Goal: Information Seeking & Learning: Check status

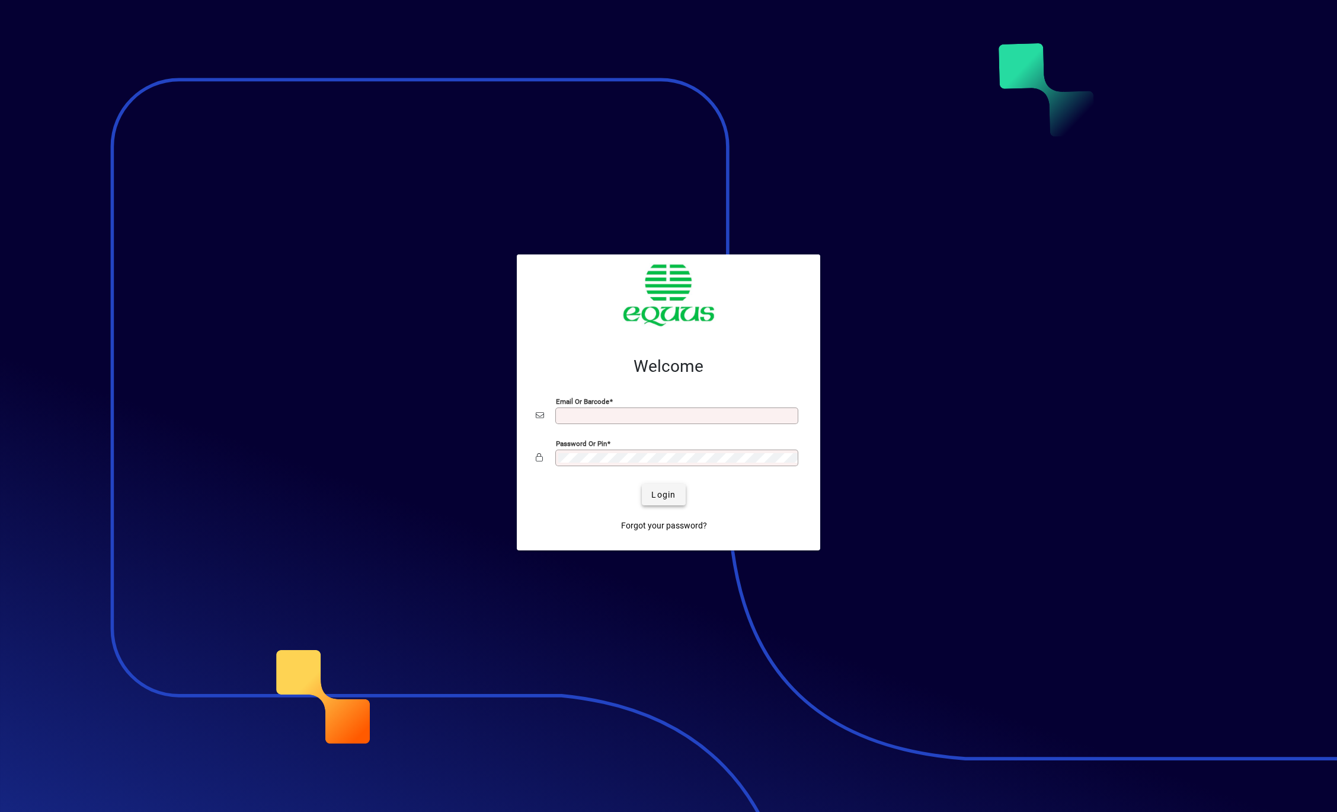
type input "**********"
click at [564, 360] on span "Login" at bounding box center [663, 494] width 24 height 12
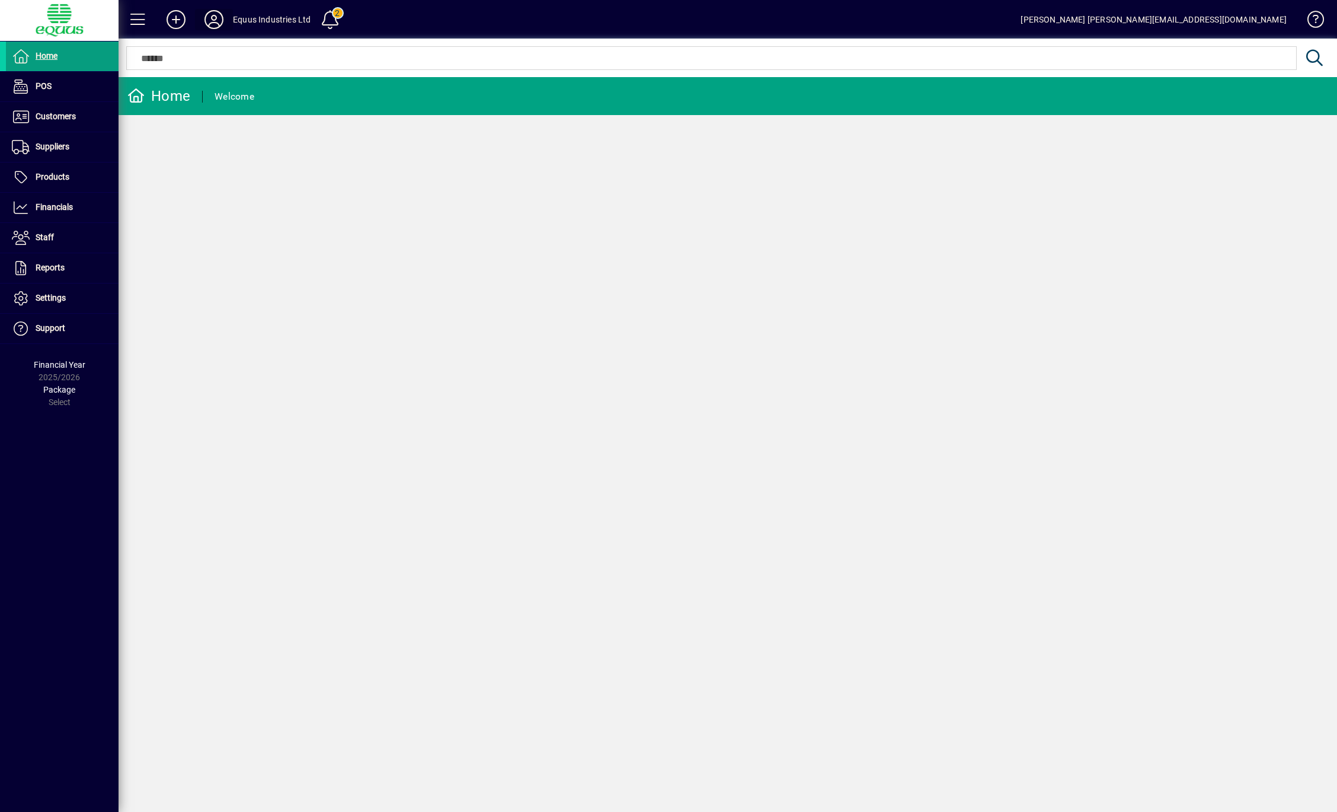
click at [218, 14] on icon at bounding box center [214, 19] width 24 height 19
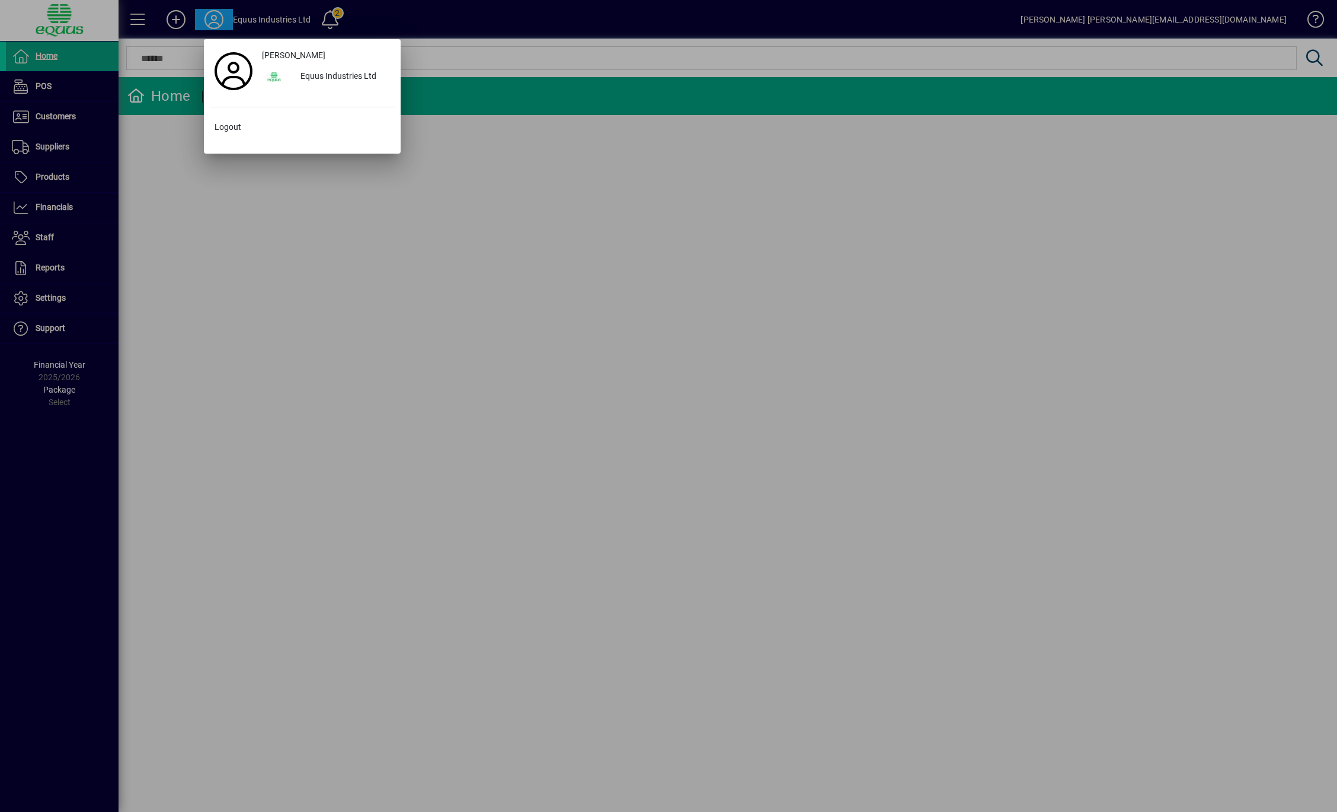
click at [158, 219] on div at bounding box center [668, 406] width 1337 height 812
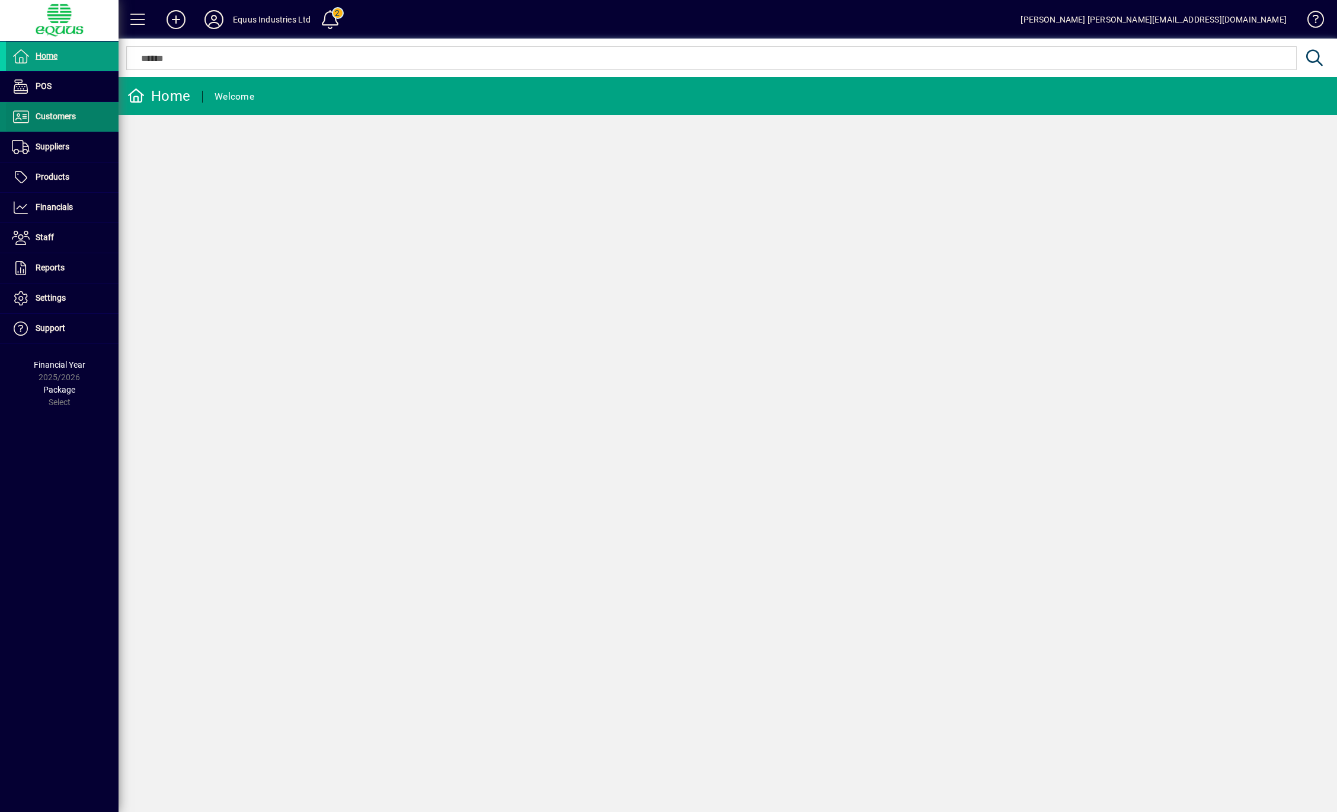
click at [60, 116] on span "Customers" at bounding box center [56, 115] width 40 height 9
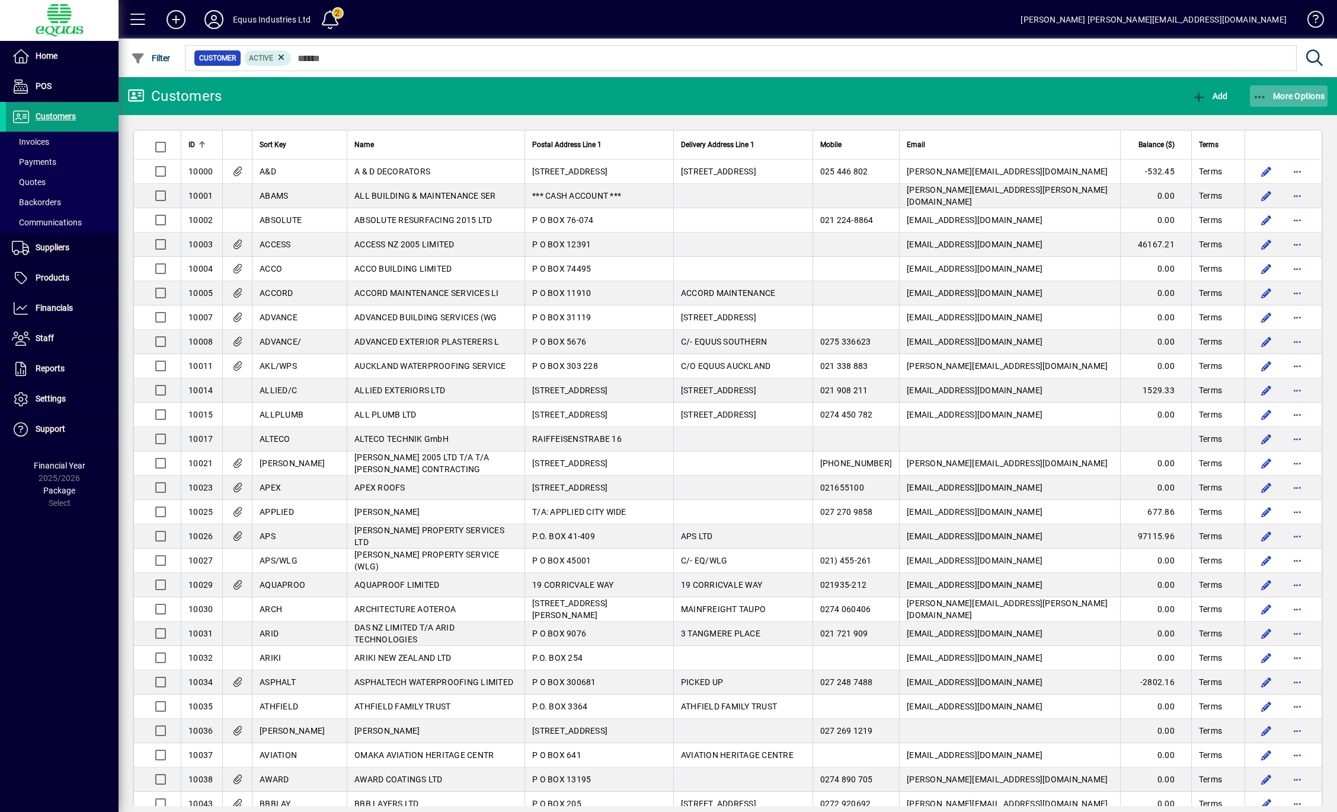
click at [1305, 90] on span "button" at bounding box center [1289, 96] width 78 height 28
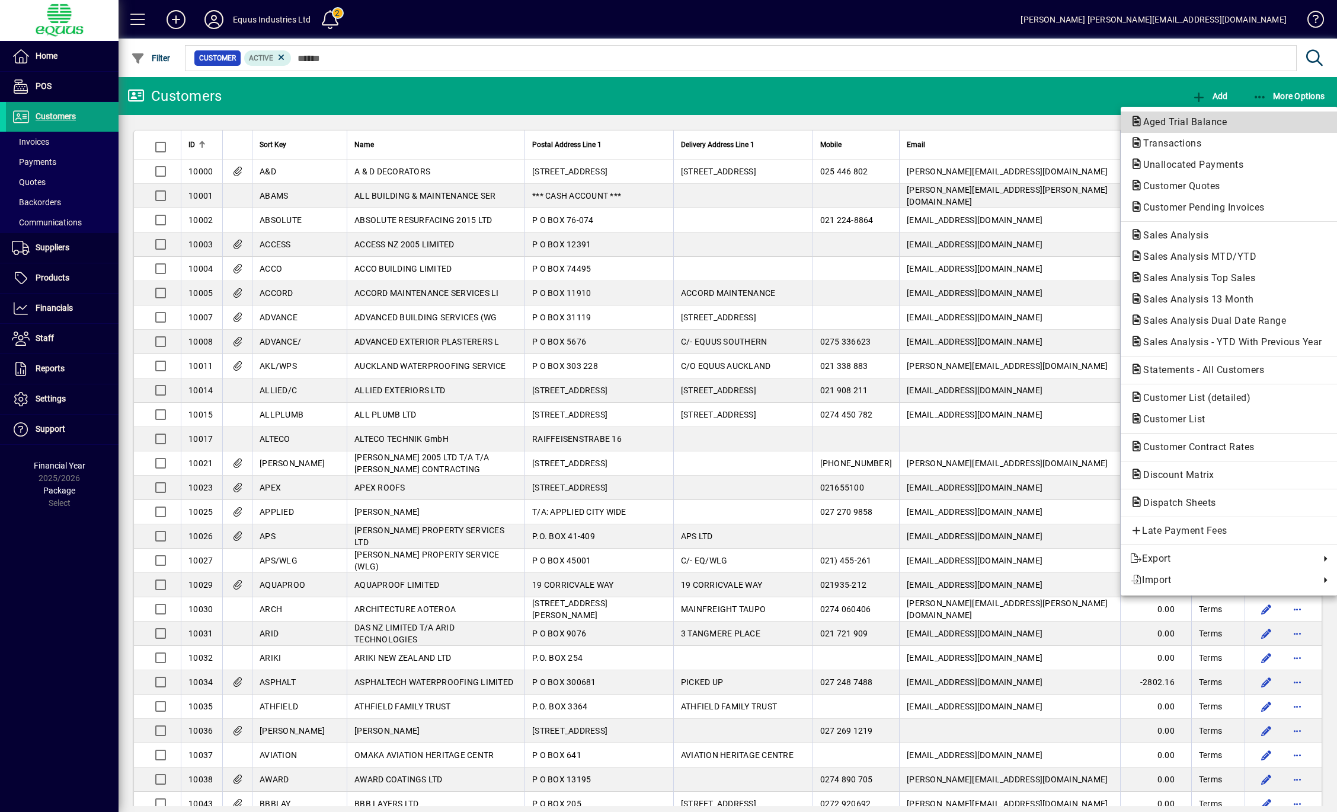
click at [1218, 122] on span "Aged Trial Balance" at bounding box center [1181, 121] width 103 height 11
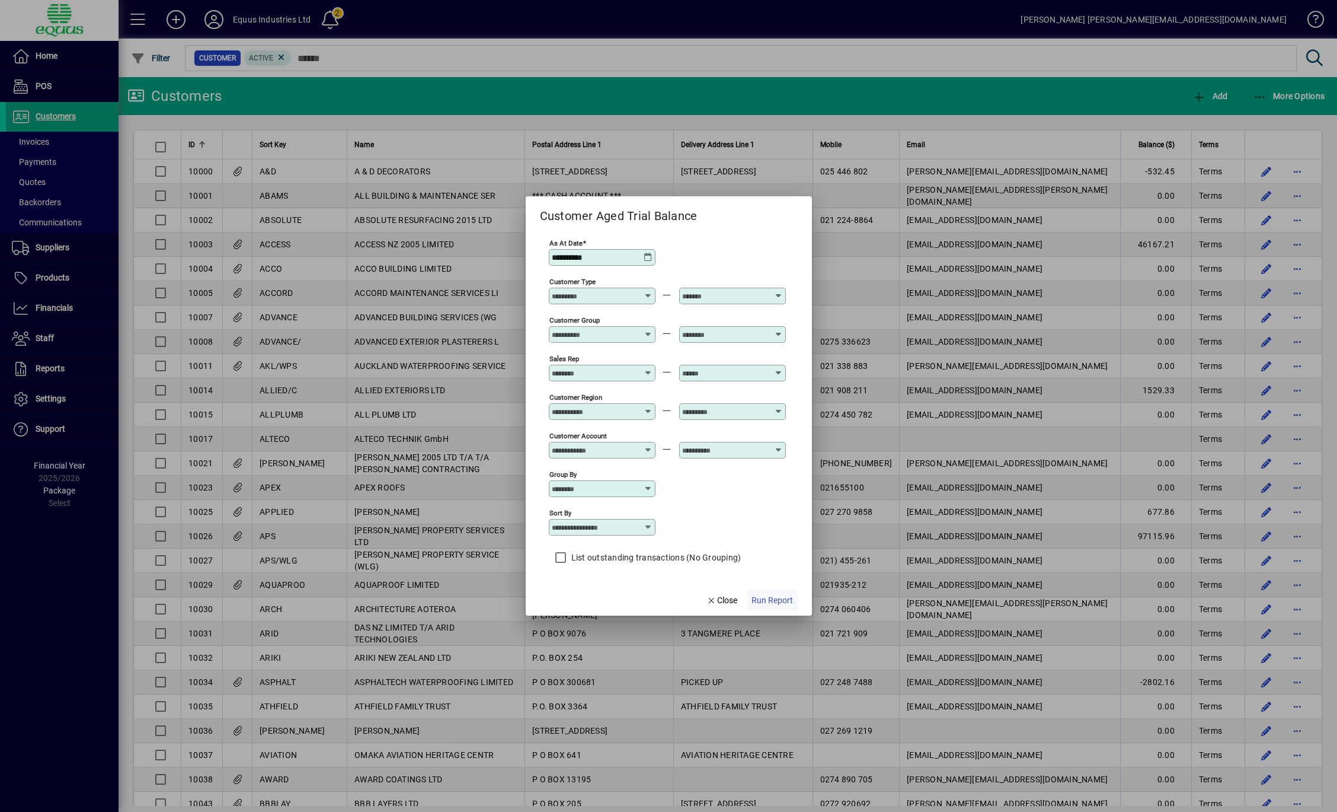
click at [766, 598] on span "Run Report" at bounding box center [772, 600] width 41 height 12
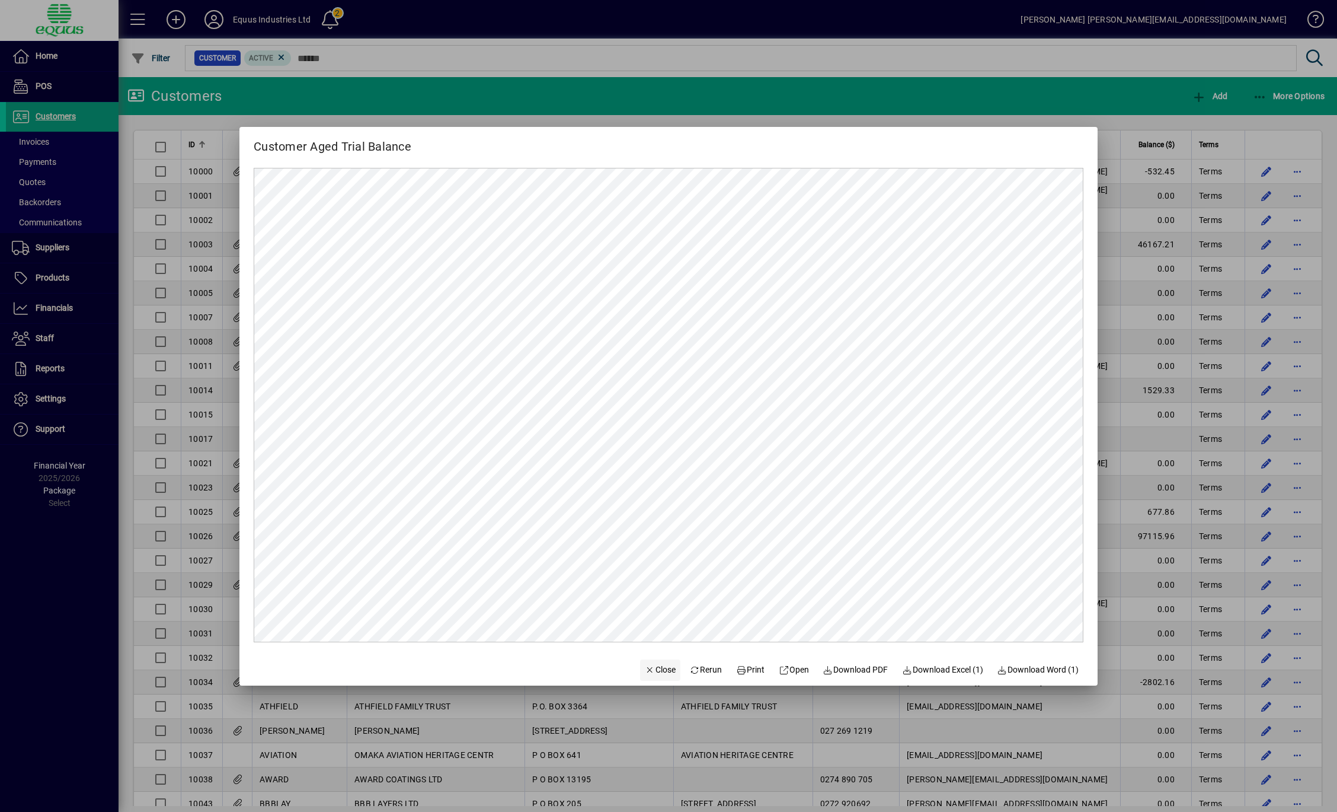
click at [645, 668] on span "Close" at bounding box center [660, 669] width 31 height 12
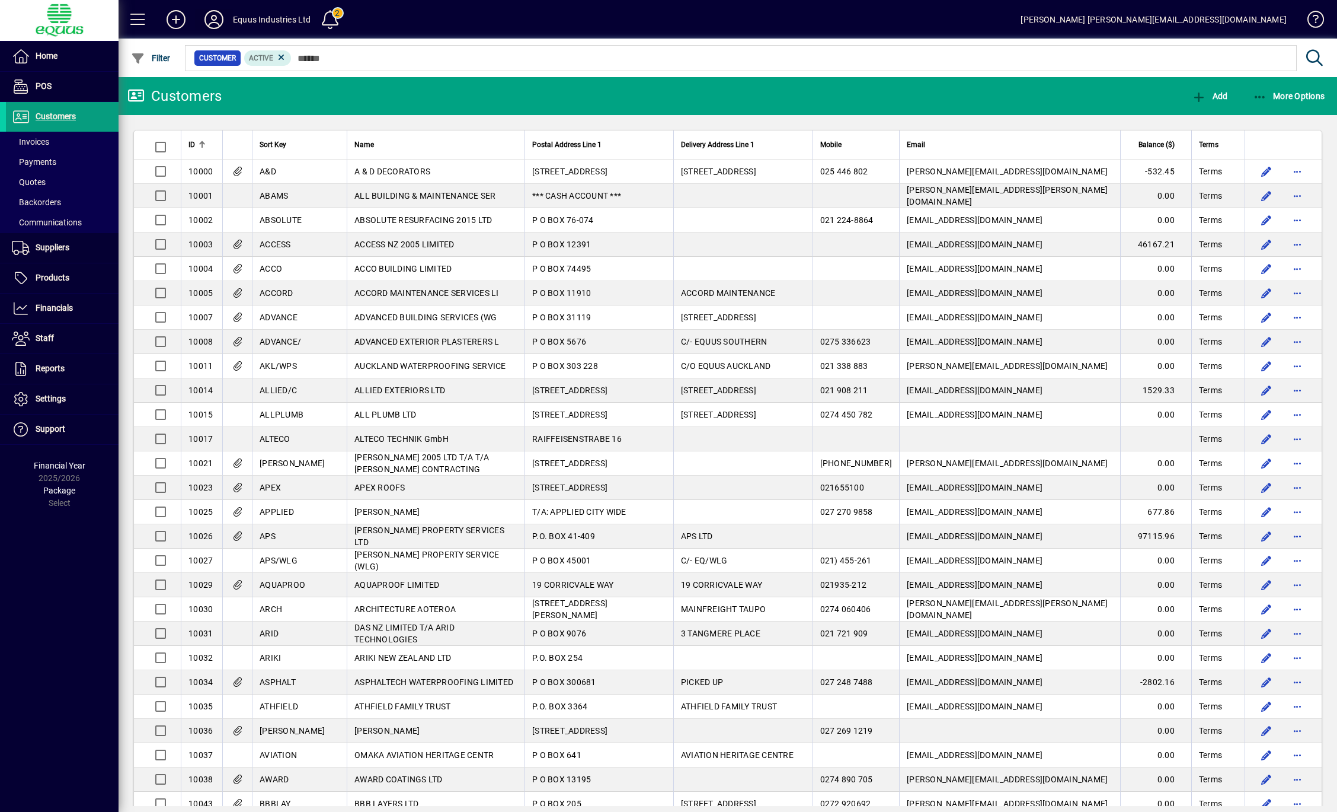
click at [215, 25] on icon at bounding box center [214, 19] width 24 height 19
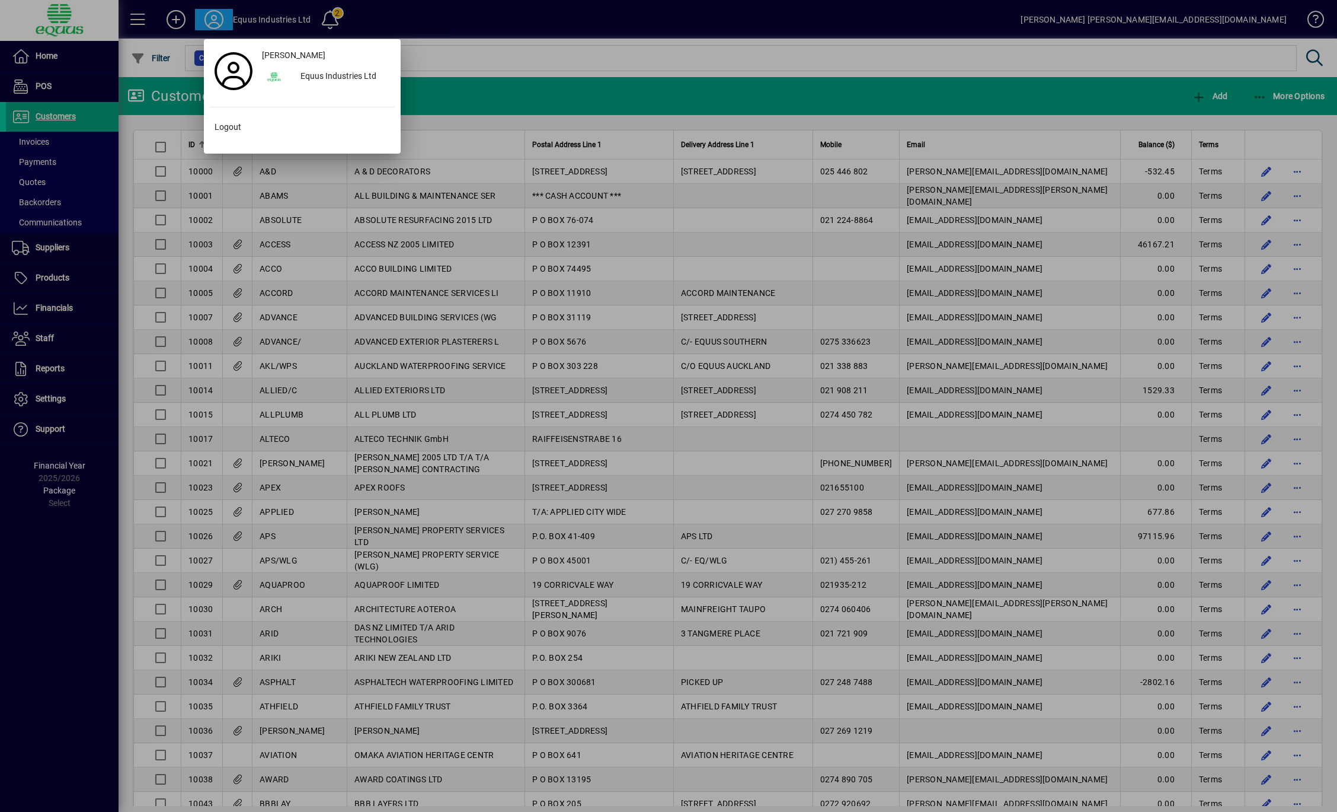
click at [747, 60] on div at bounding box center [668, 406] width 1337 height 812
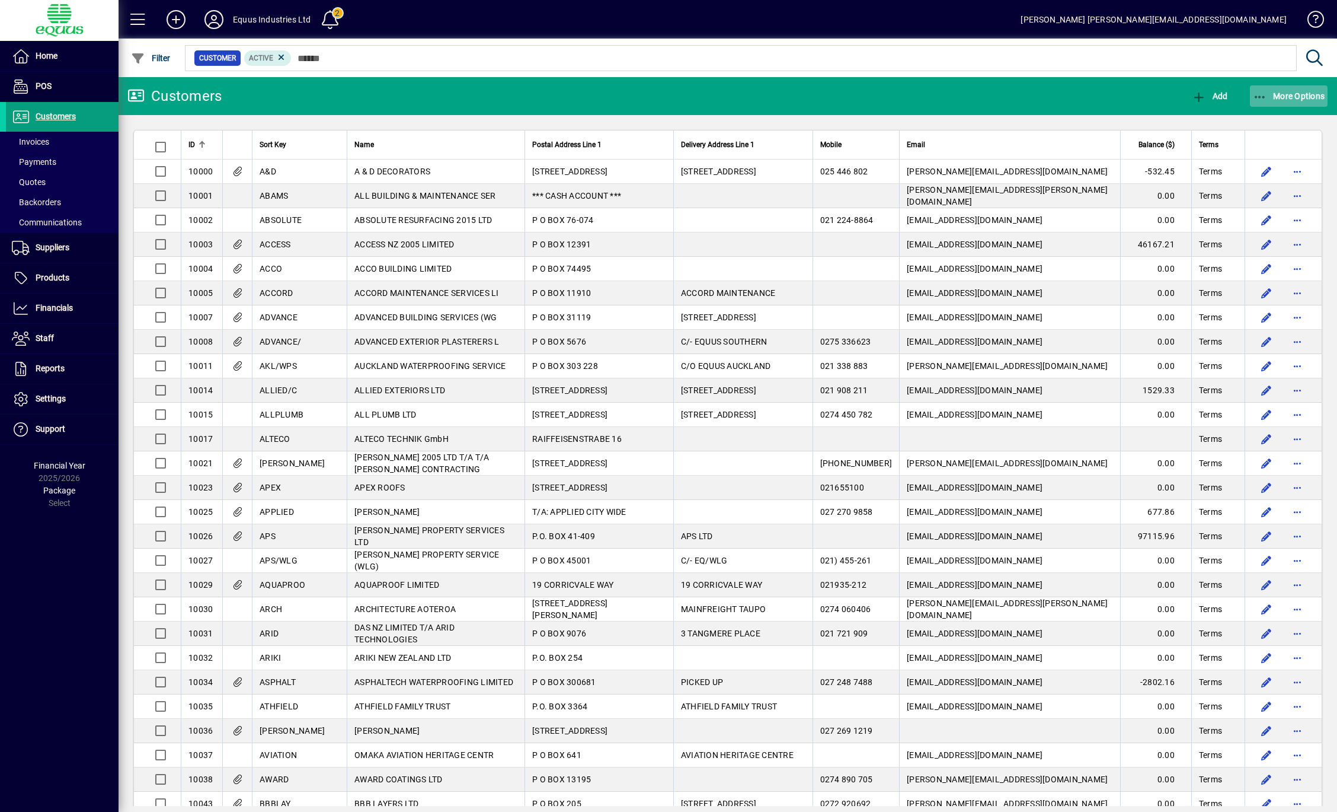
click at [1280, 100] on span "More Options" at bounding box center [1289, 95] width 72 height 9
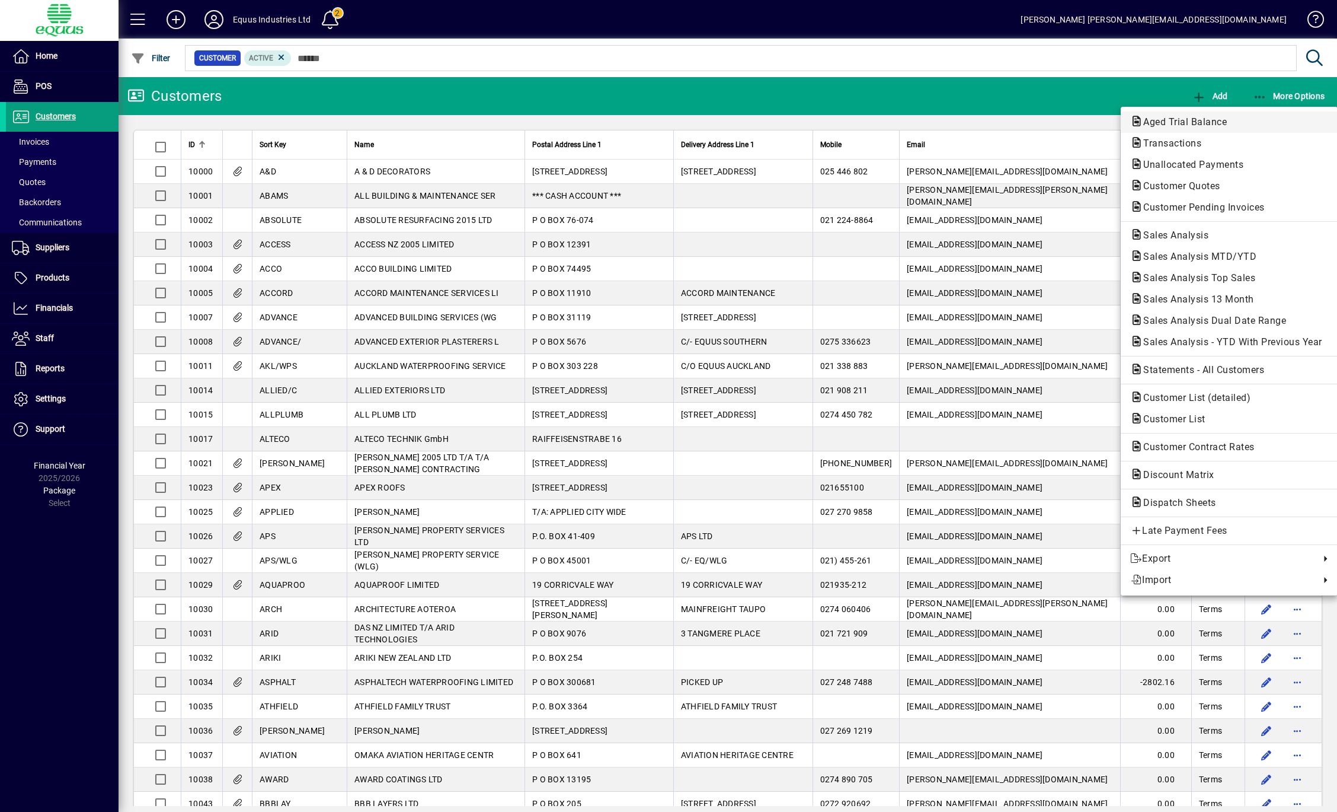
click at [1221, 119] on span "Aged Trial Balance" at bounding box center [1181, 121] width 103 height 11
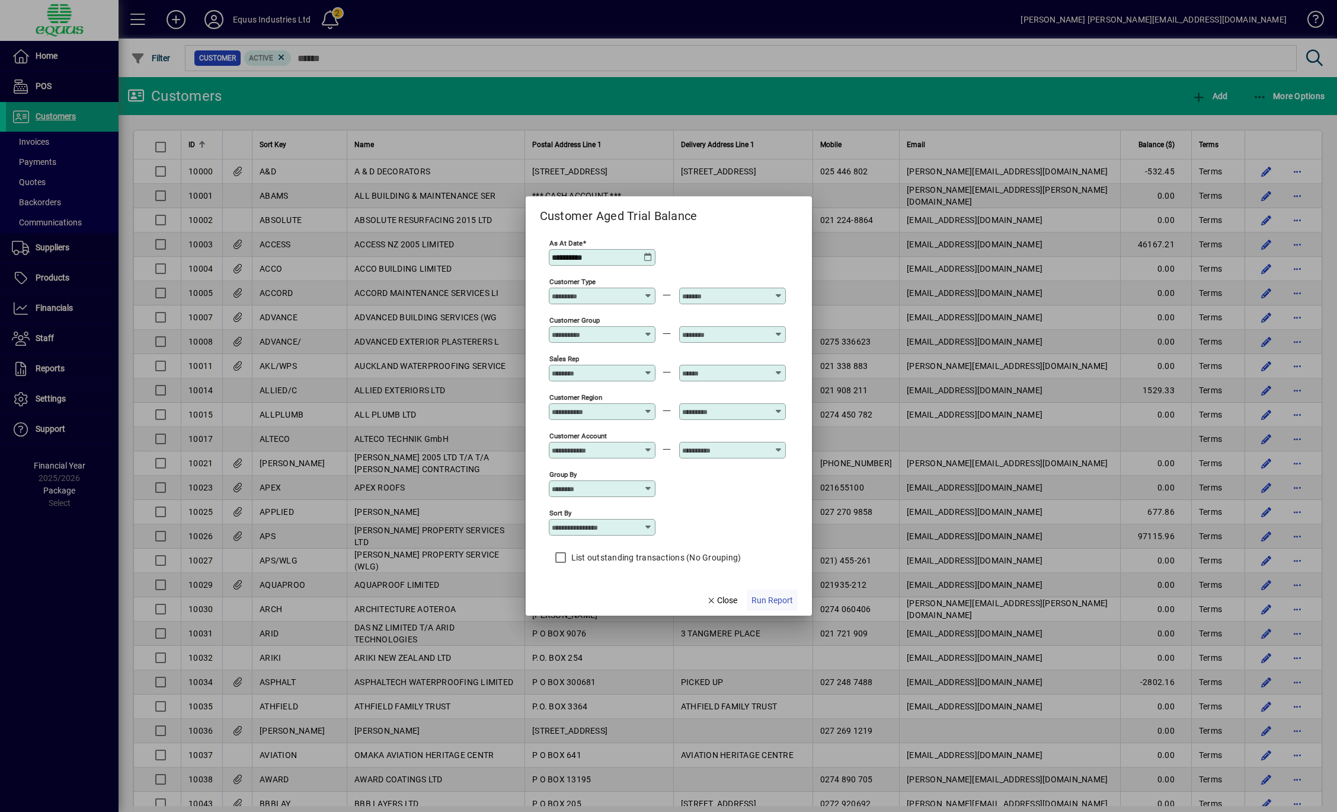
click at [776, 598] on span "Run Report" at bounding box center [772, 600] width 41 height 12
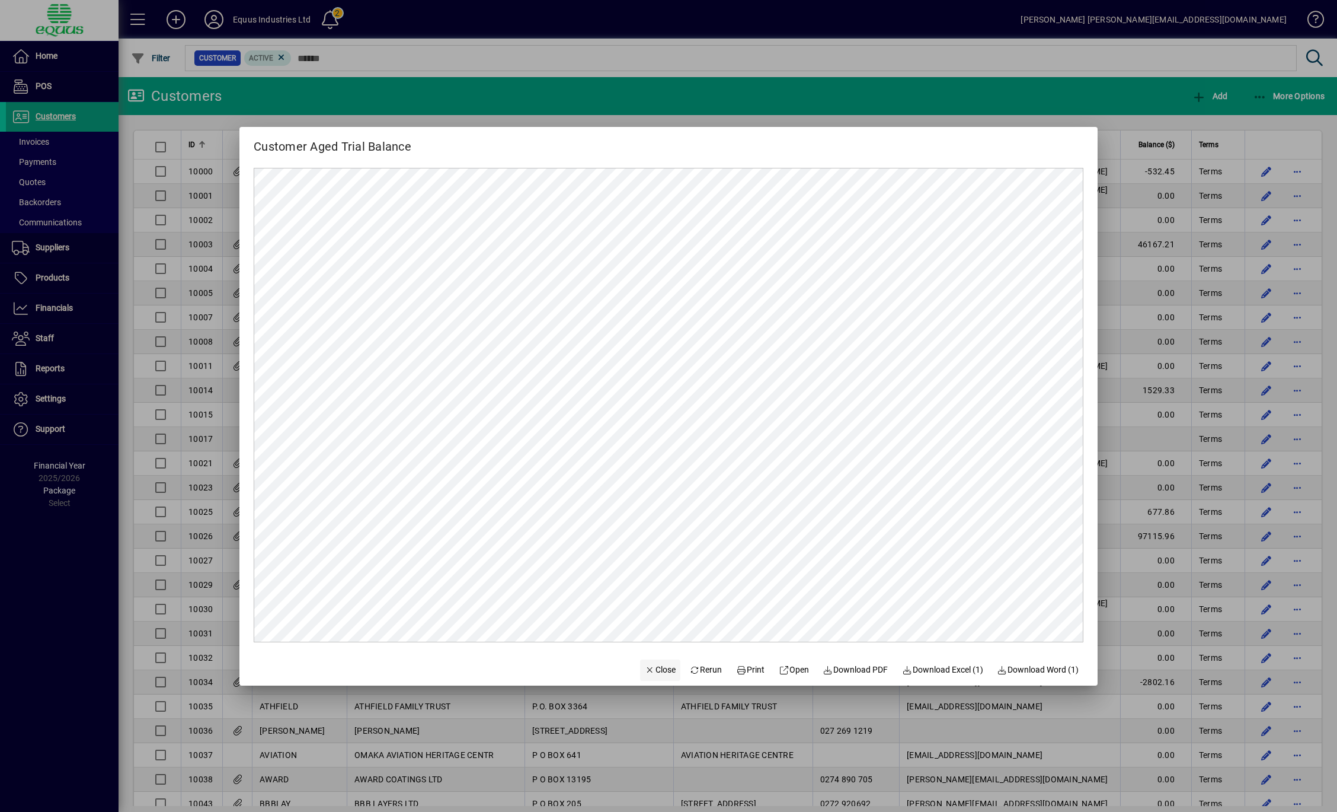
click at [645, 669] on span "Close" at bounding box center [660, 669] width 31 height 12
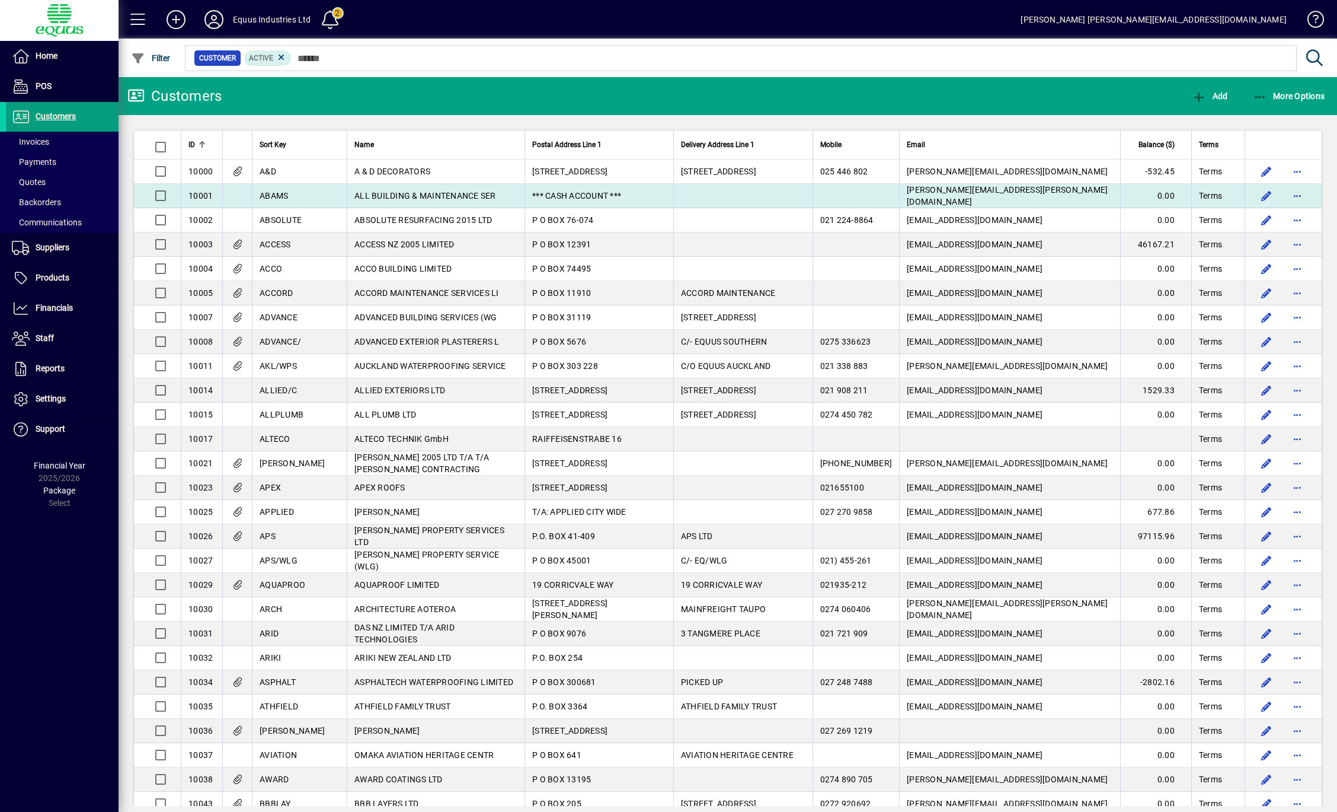
click at [941, 197] on span "craig@abams.co.nz" at bounding box center [1007, 195] width 201 height 21
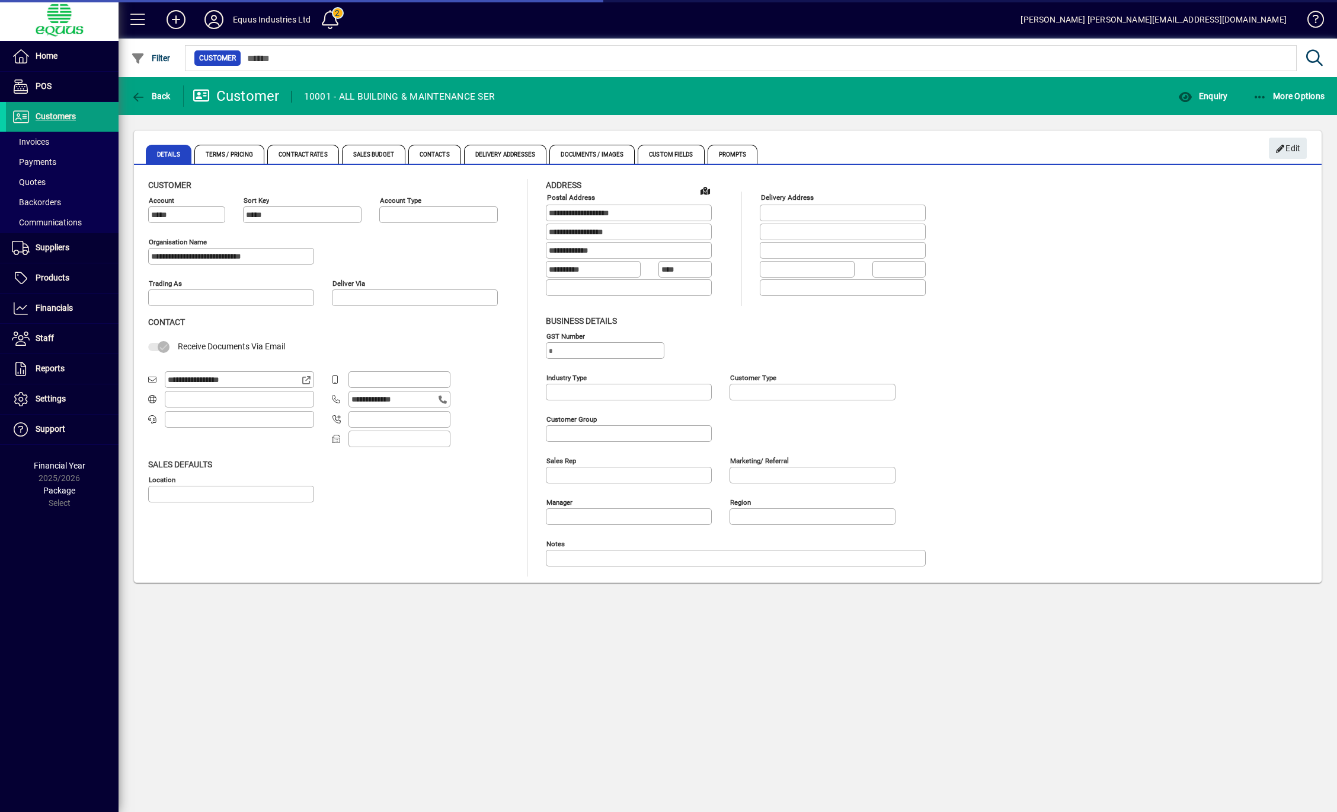
type input "**********"
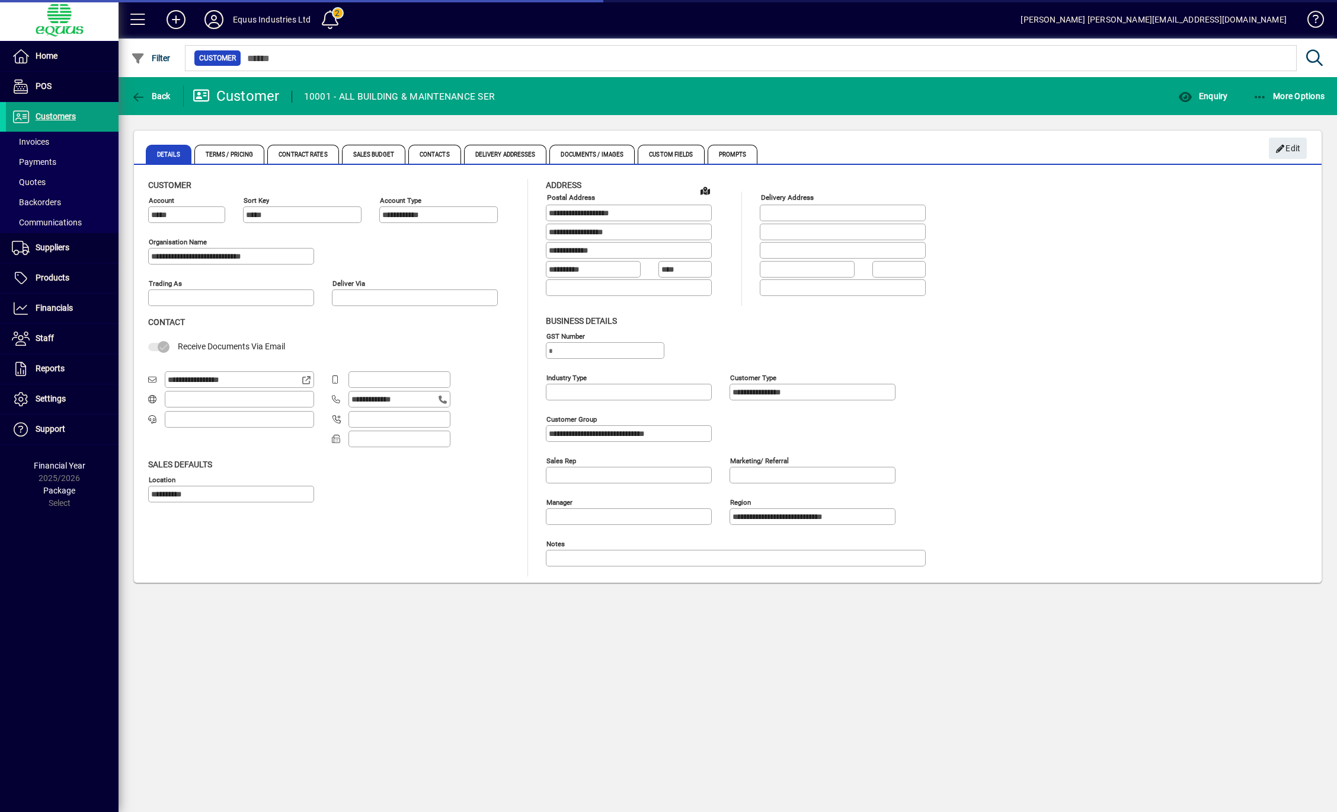
type input "**********"
click at [1282, 103] on span "button" at bounding box center [1289, 96] width 78 height 28
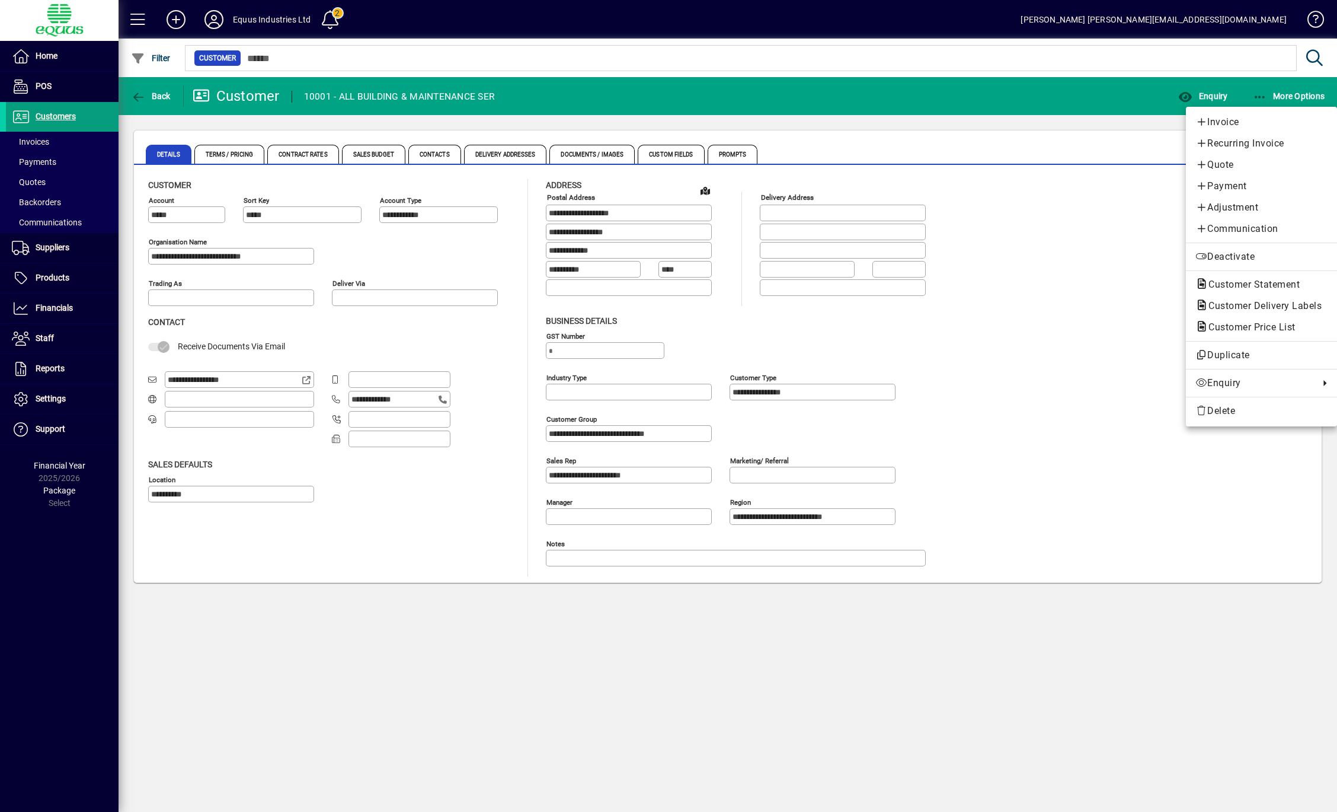
click at [139, 96] on div at bounding box center [668, 406] width 1337 height 812
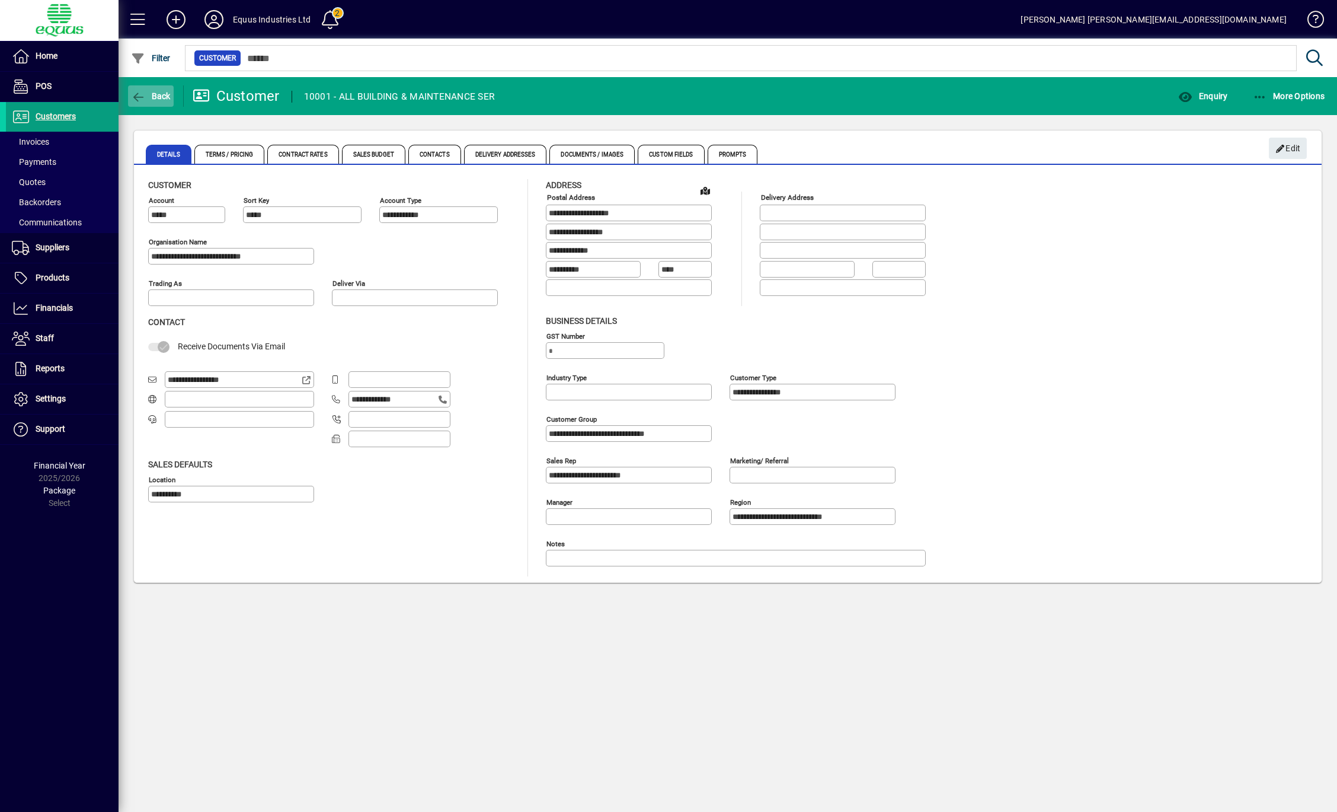
click at [139, 96] on icon "button" at bounding box center [138, 97] width 15 height 12
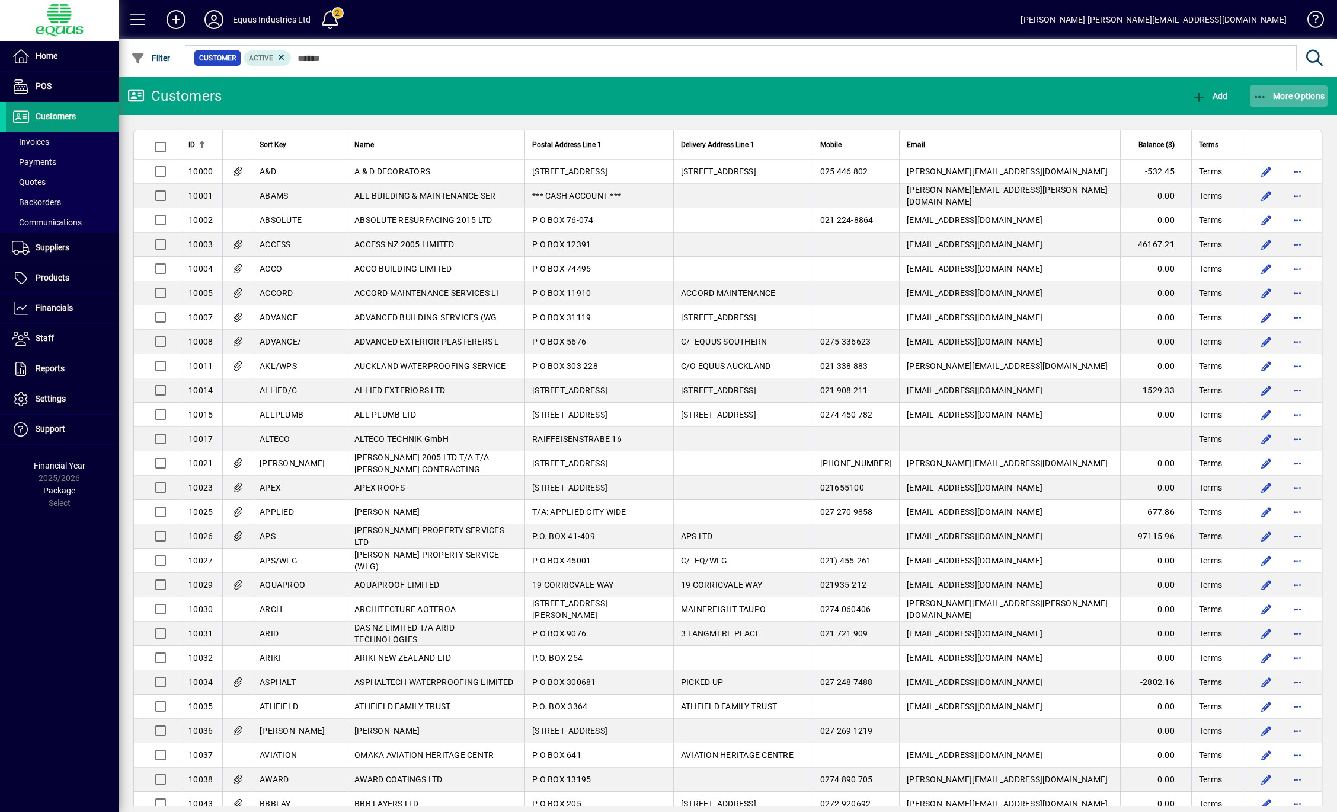
click at [1290, 101] on span "button" at bounding box center [1289, 96] width 78 height 28
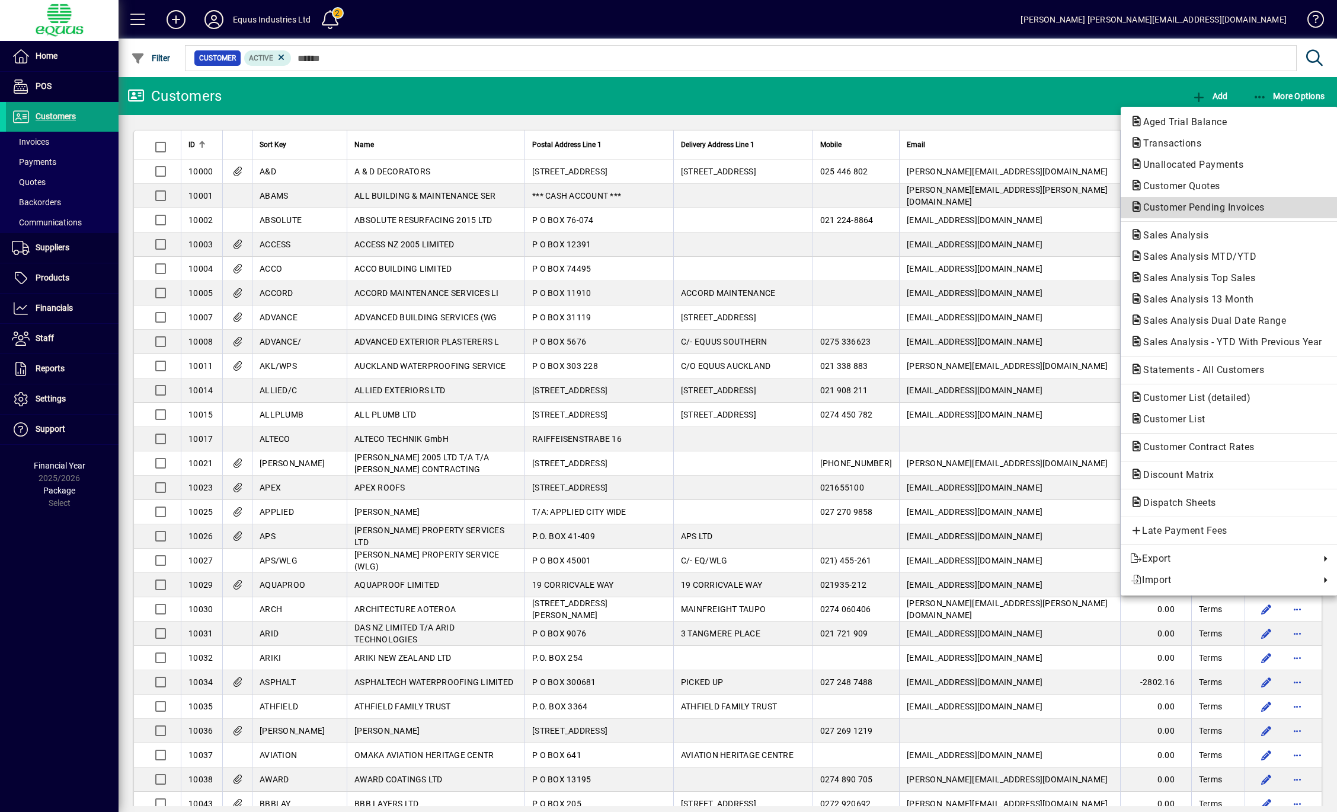
click at [1239, 205] on span "Customer Pending Invoices" at bounding box center [1200, 207] width 140 height 11
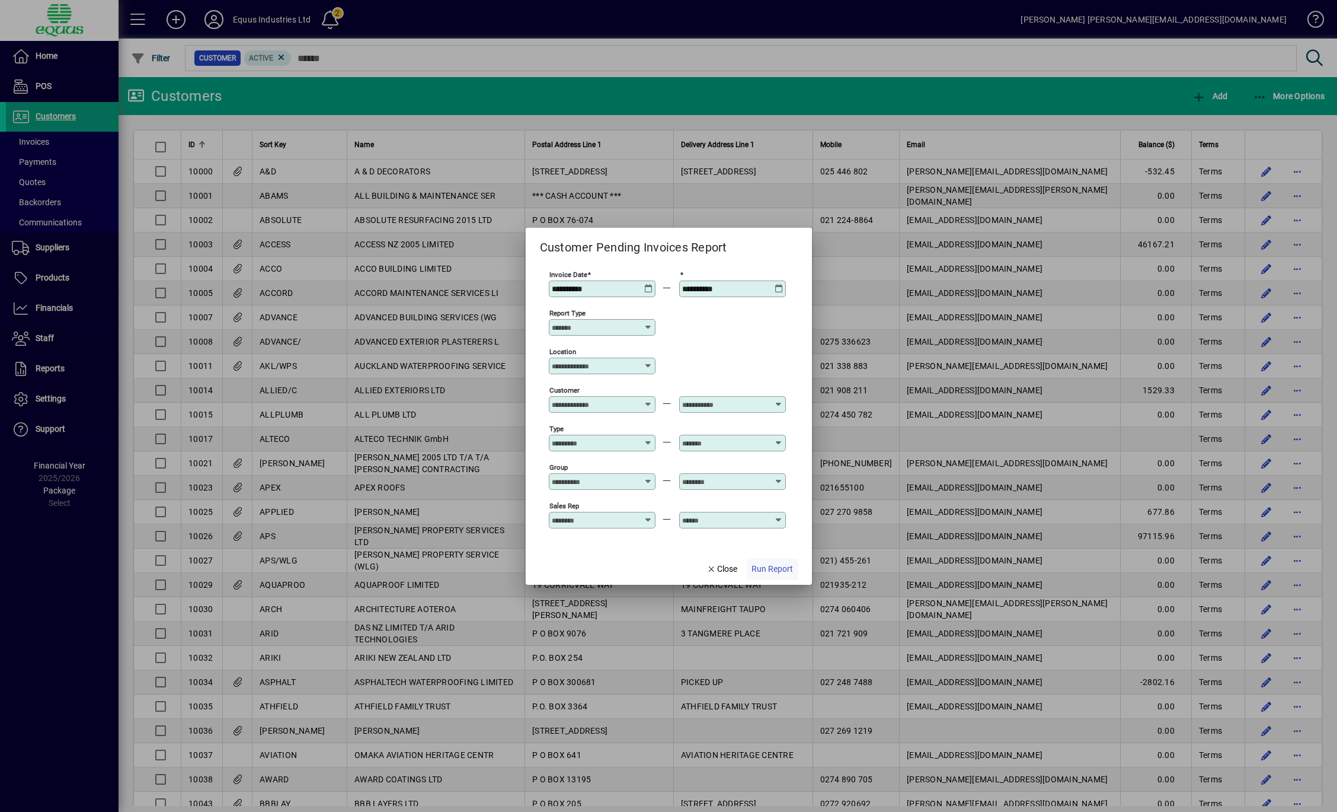
click at [777, 566] on span "Run Report" at bounding box center [772, 569] width 41 height 12
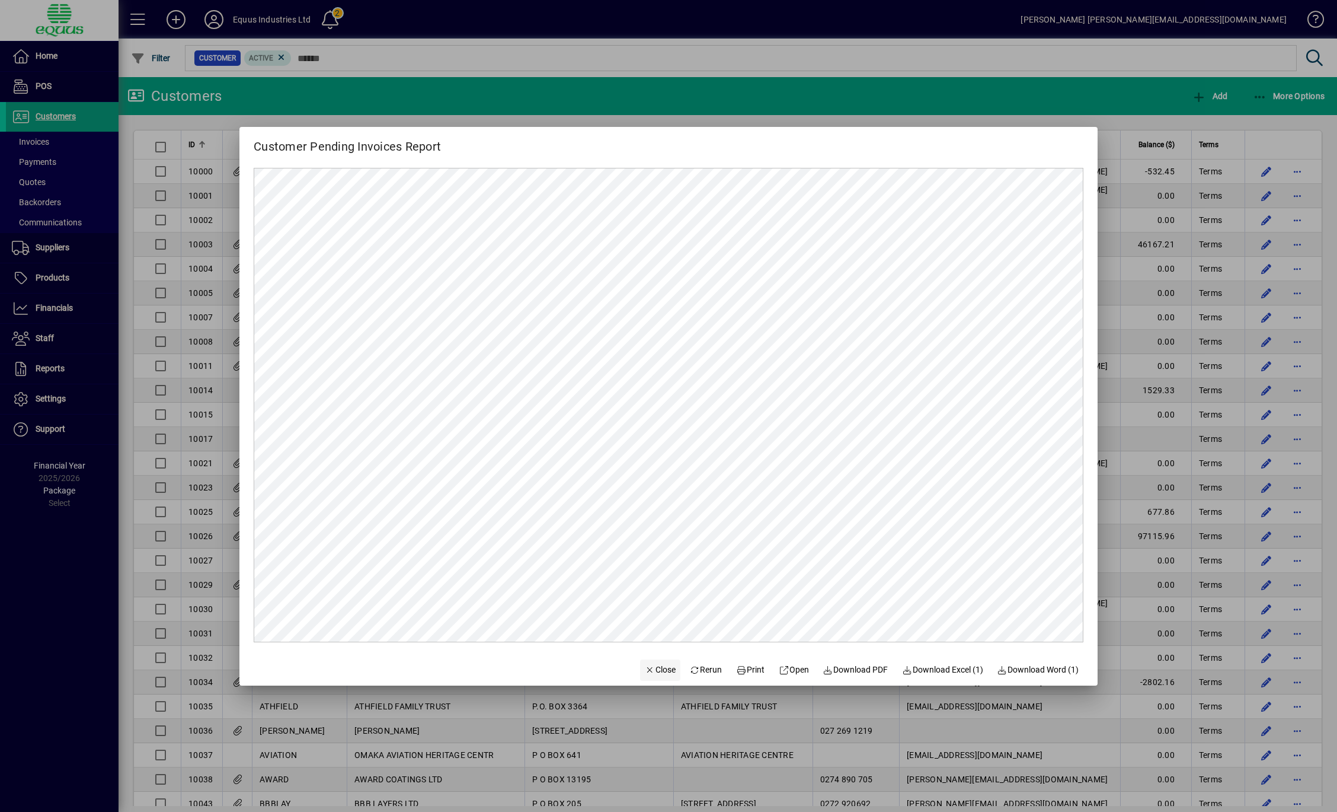
click at [646, 673] on span "Close" at bounding box center [660, 669] width 31 height 12
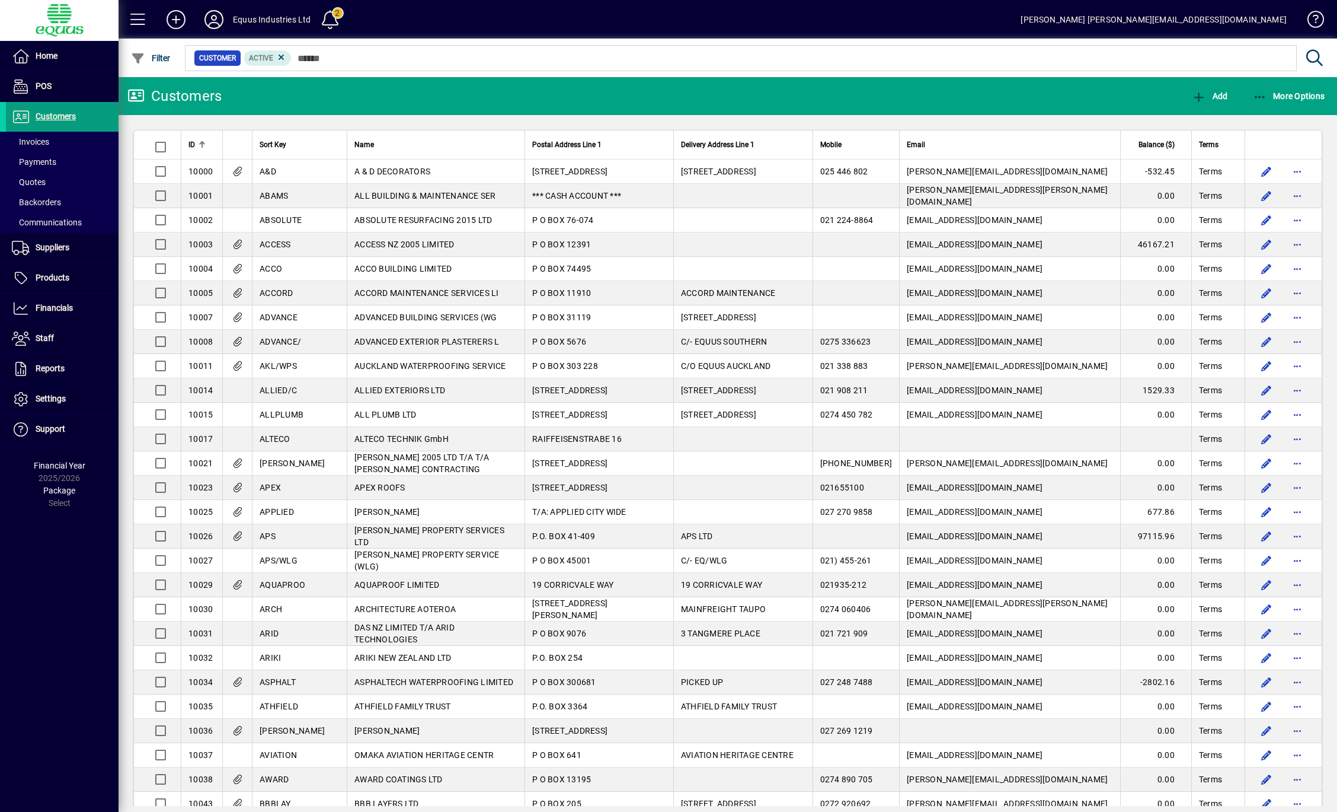
click at [219, 17] on icon at bounding box center [214, 19] width 24 height 19
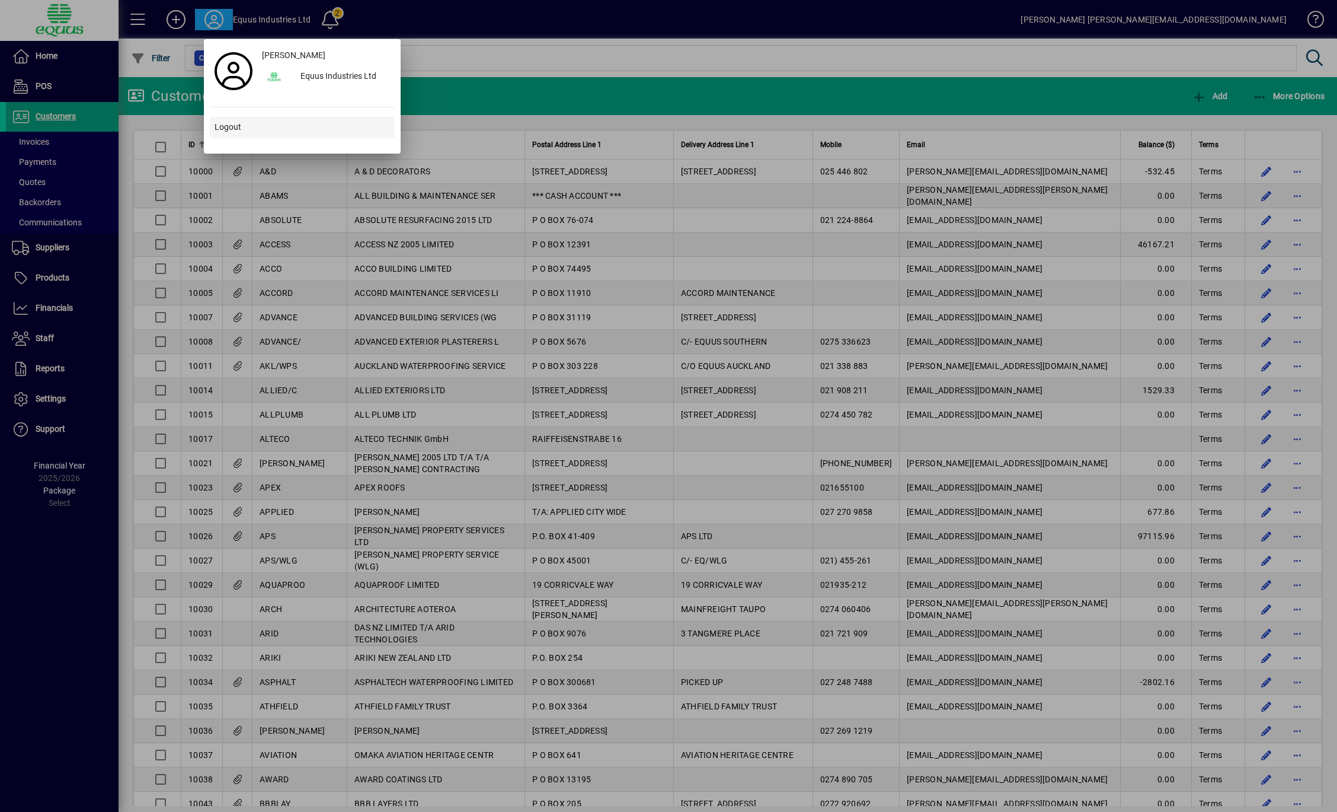
click at [232, 126] on span "Logout" at bounding box center [228, 127] width 27 height 12
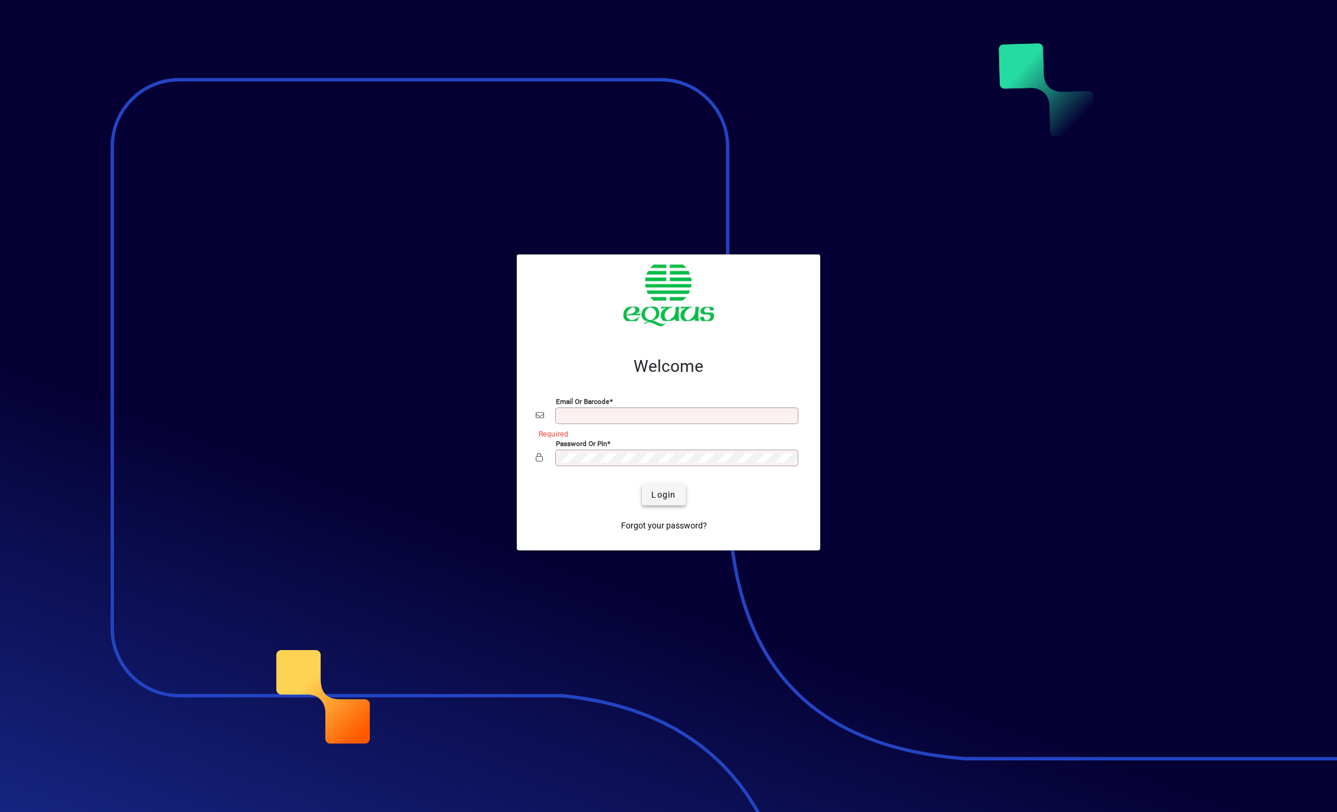
type input "**********"
click at [667, 496] on span "Login" at bounding box center [663, 494] width 24 height 12
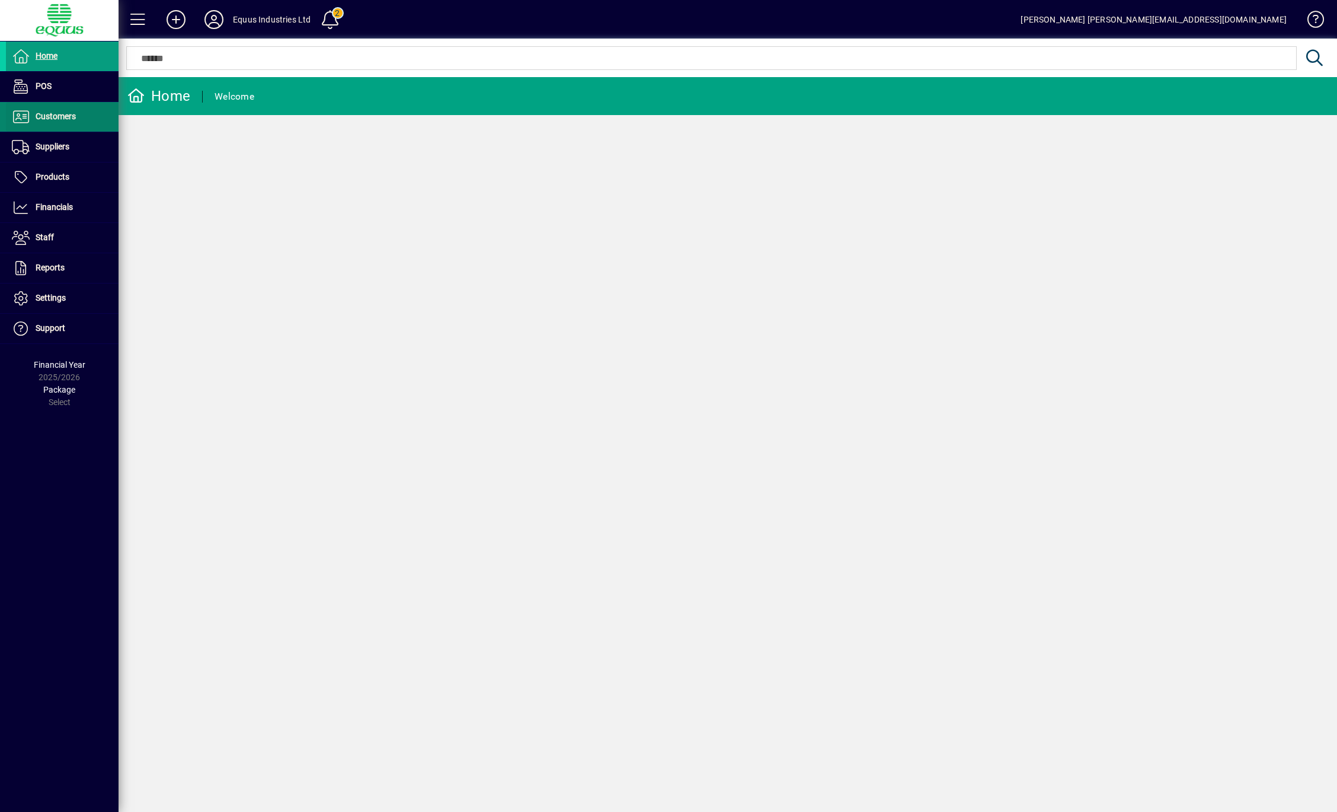
click at [65, 119] on span "Customers" at bounding box center [56, 115] width 40 height 9
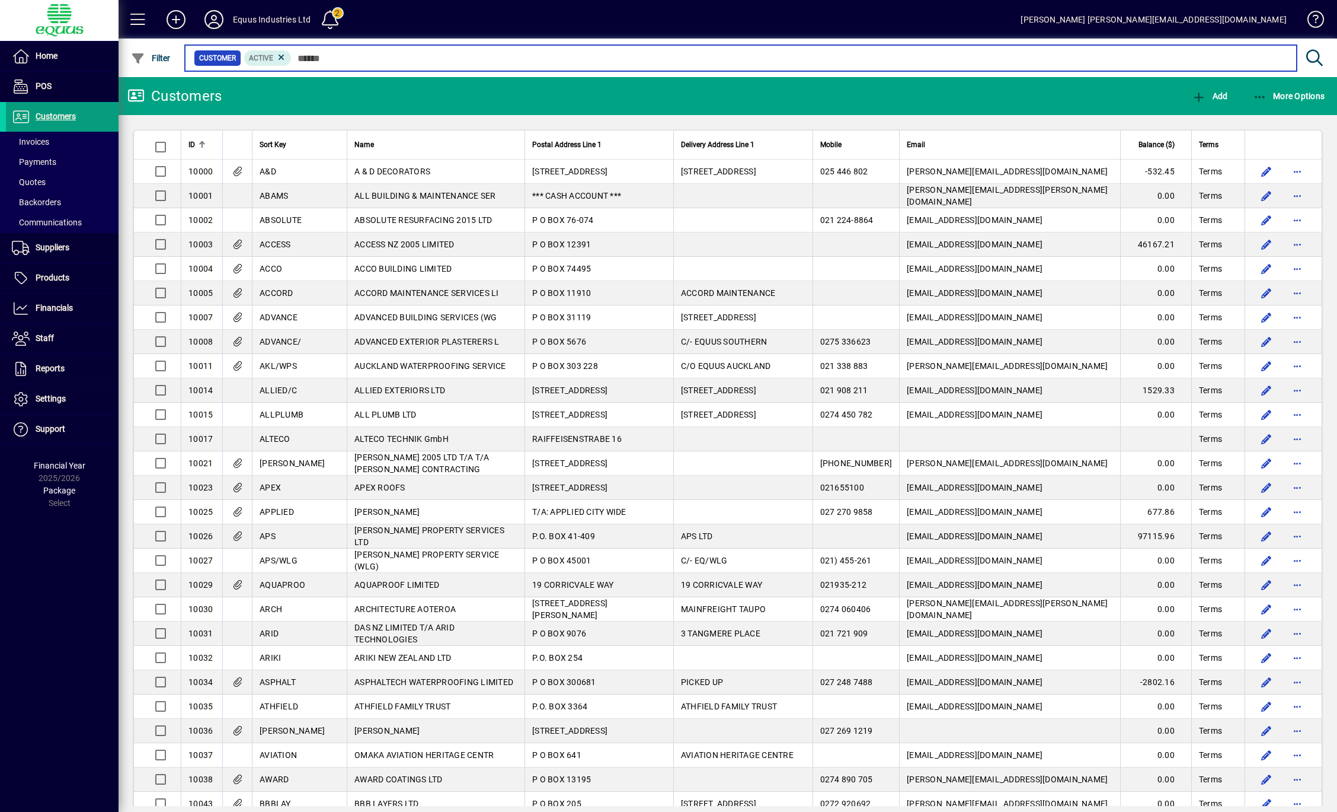
click at [301, 57] on input "text" at bounding box center [790, 58] width 996 height 17
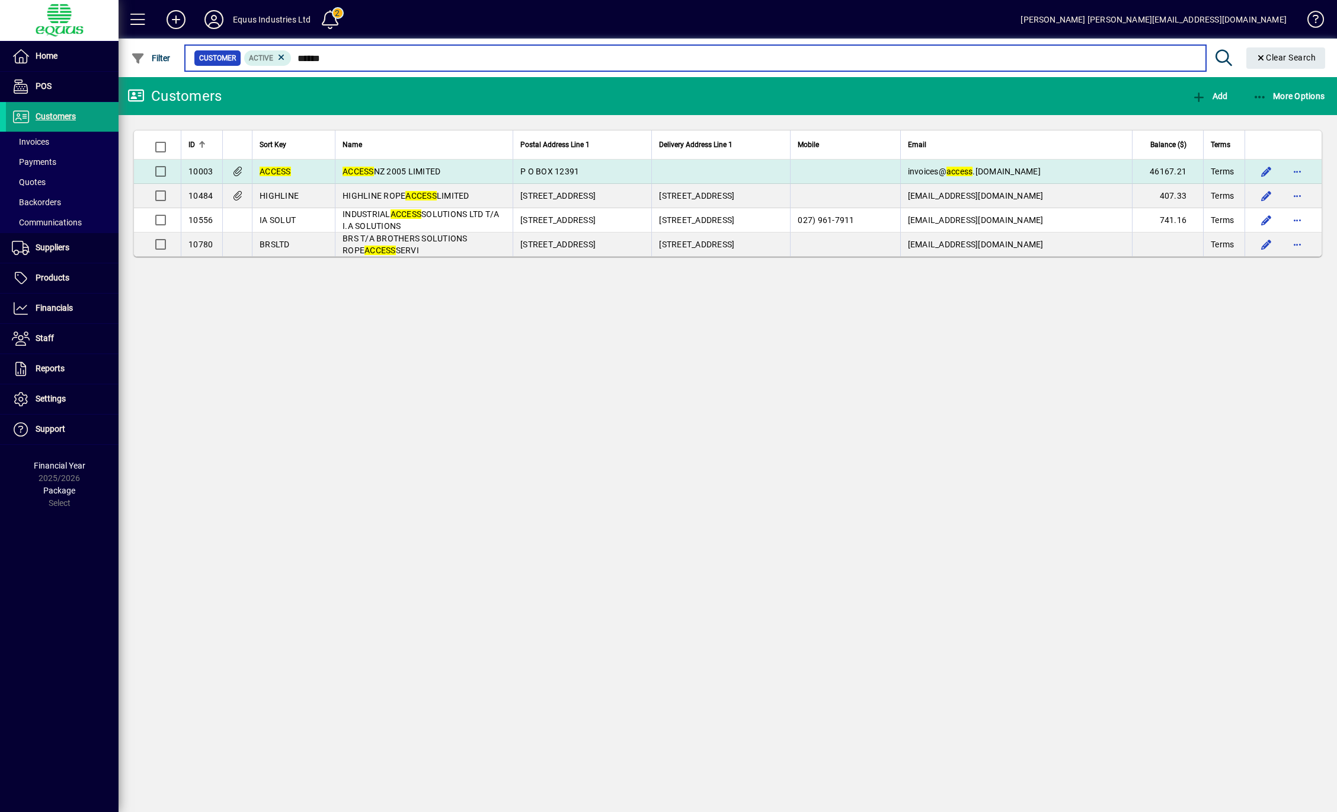
type input "******"
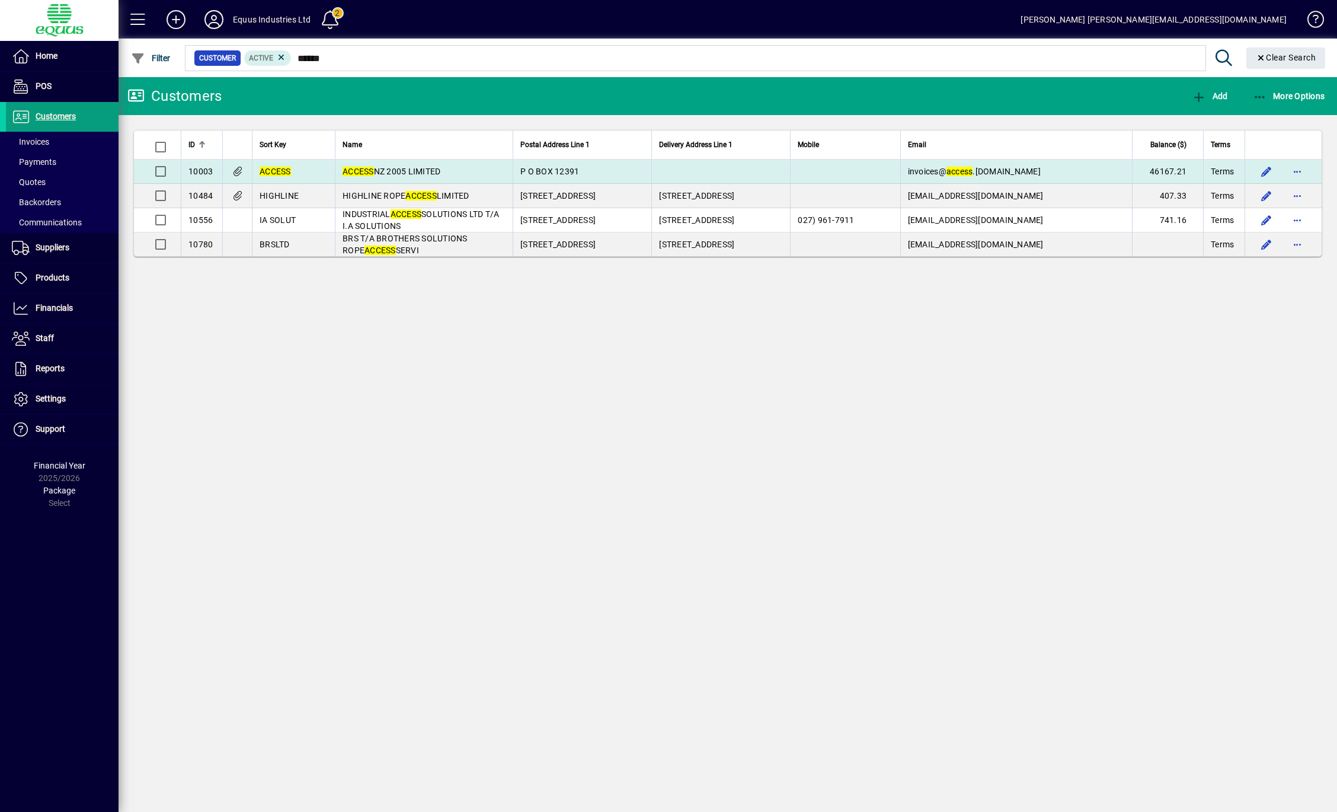
click at [343, 167] on em "ACCESS" at bounding box center [358, 171] width 31 height 9
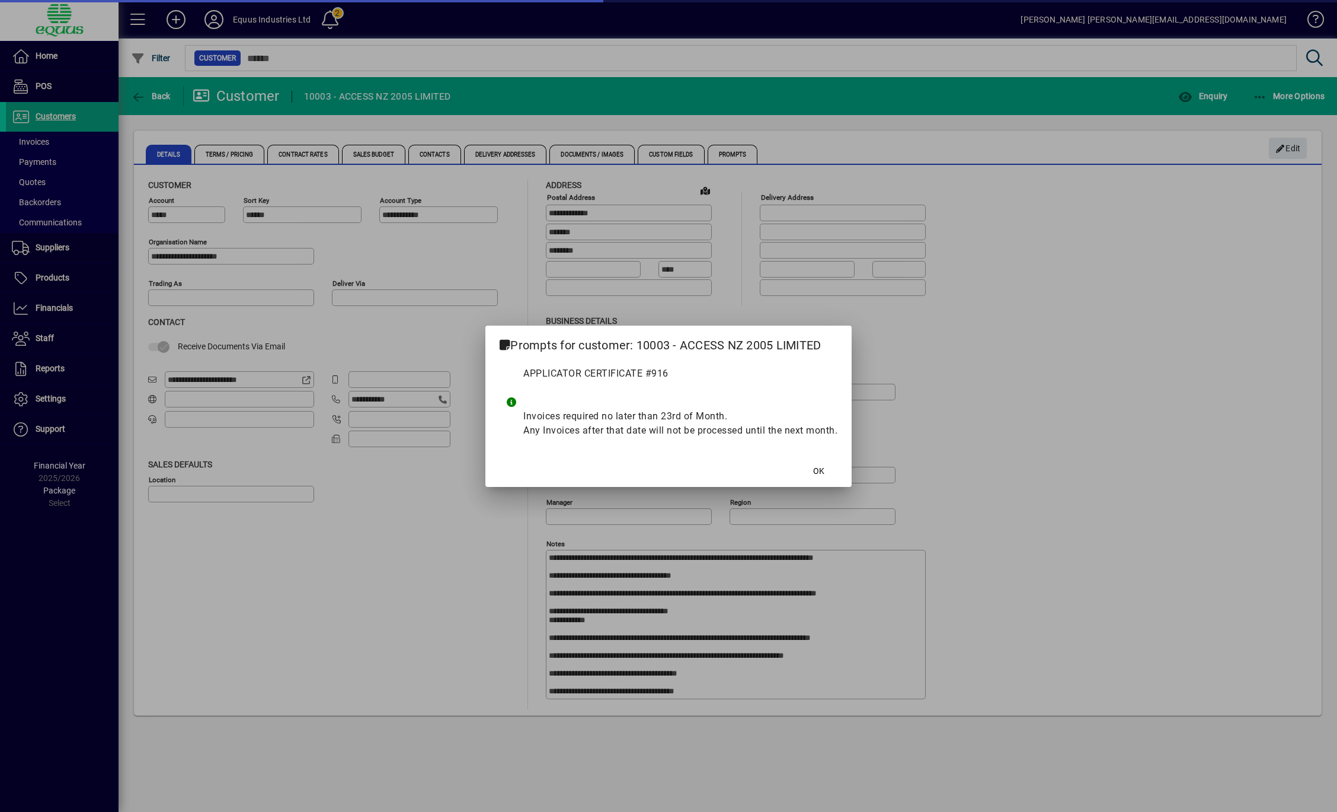
type input "**********"
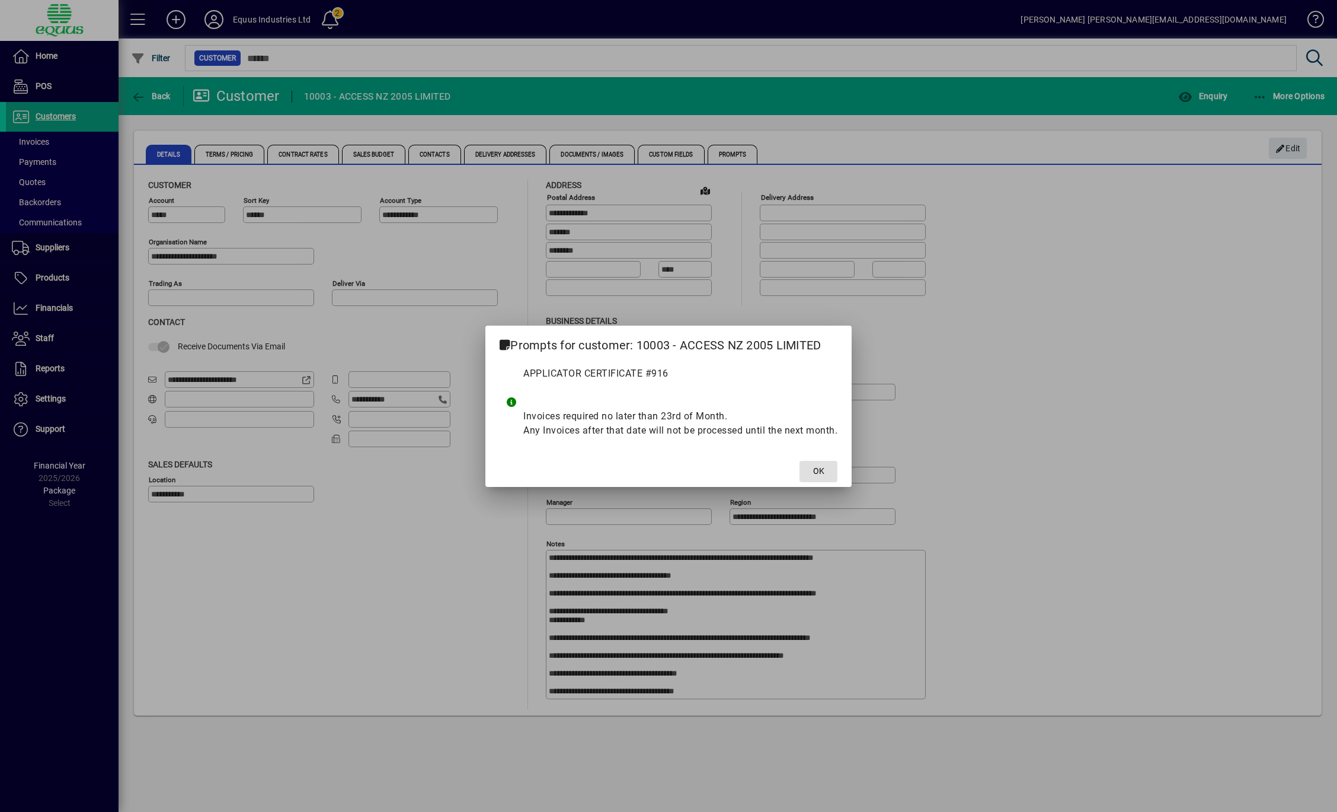
click at [813, 474] on span at bounding box center [819, 471] width 38 height 28
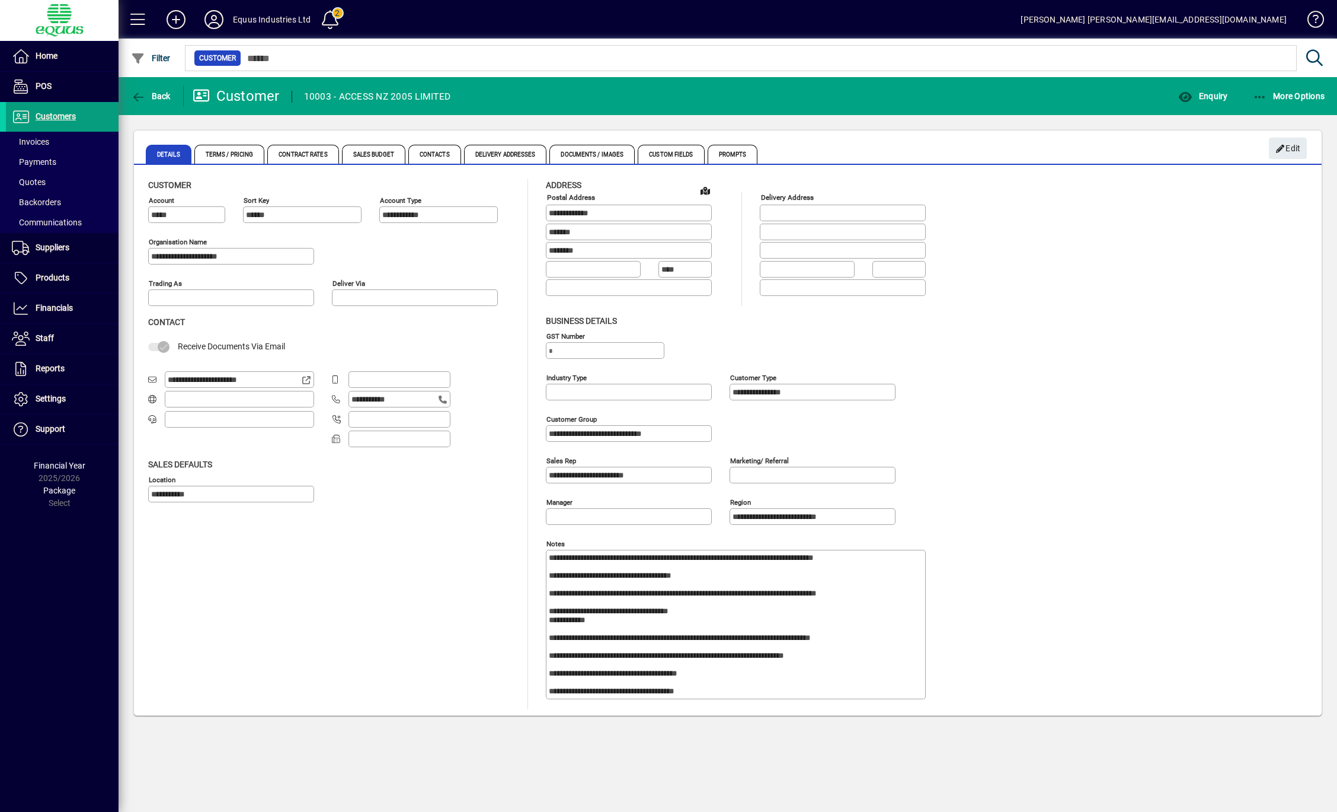
scroll to position [28, 0]
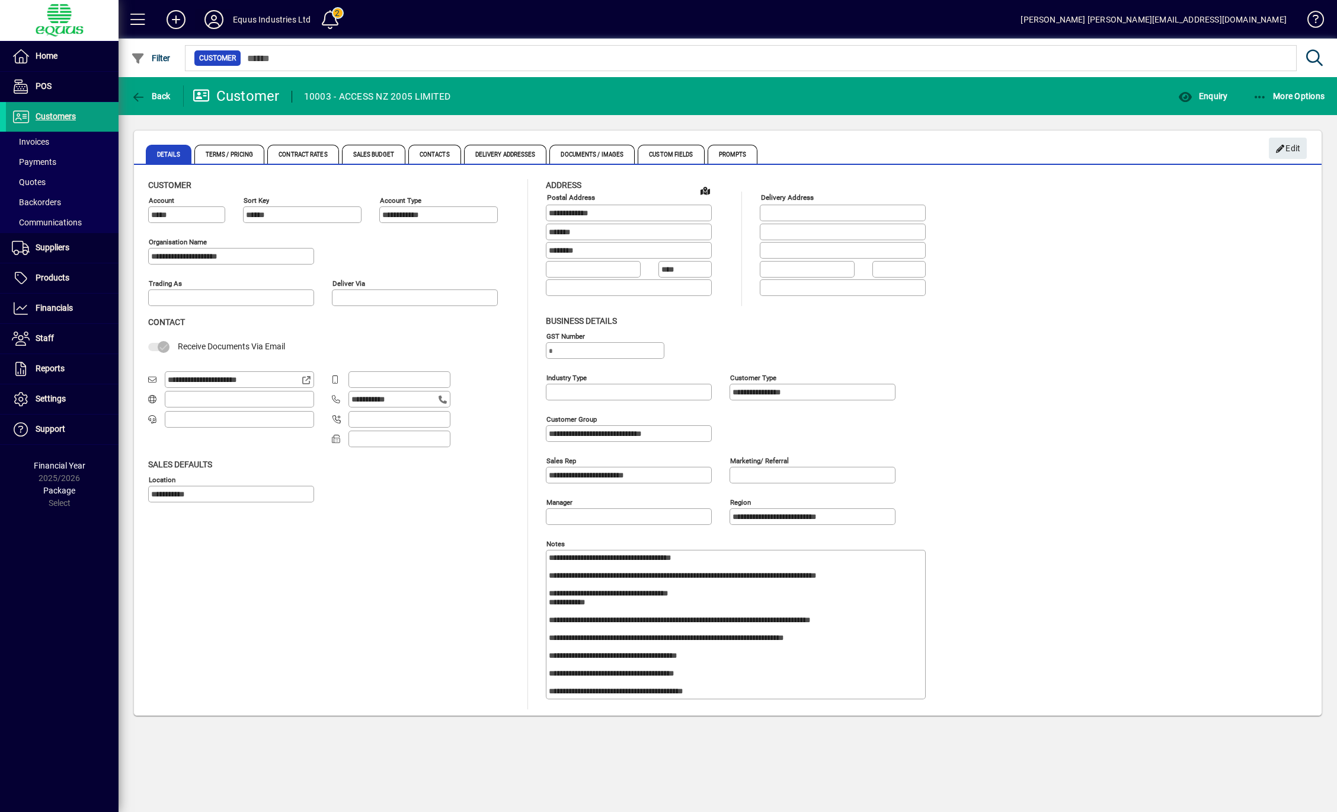
click at [215, 13] on icon at bounding box center [214, 19] width 24 height 19
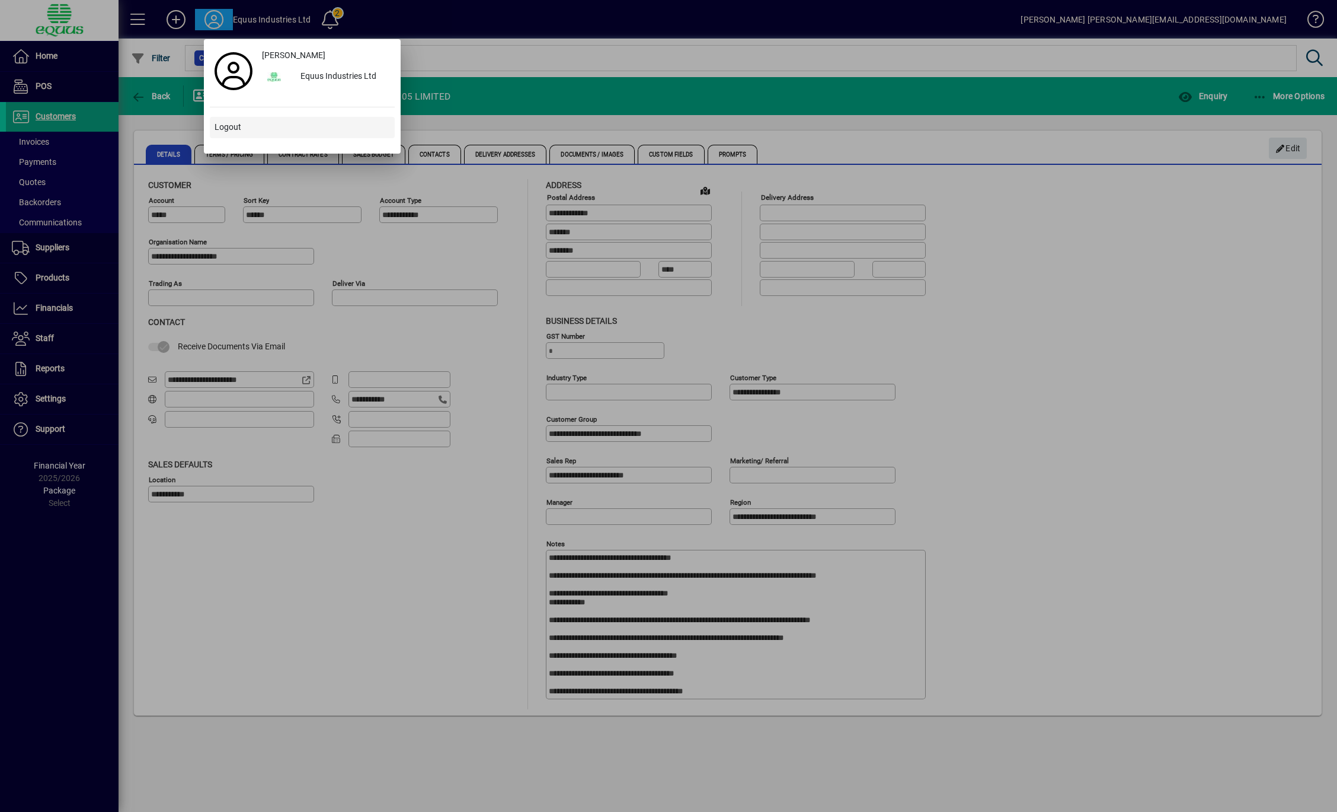
click at [222, 124] on span "Logout" at bounding box center [228, 127] width 27 height 12
